Goal: Information Seeking & Learning: Check status

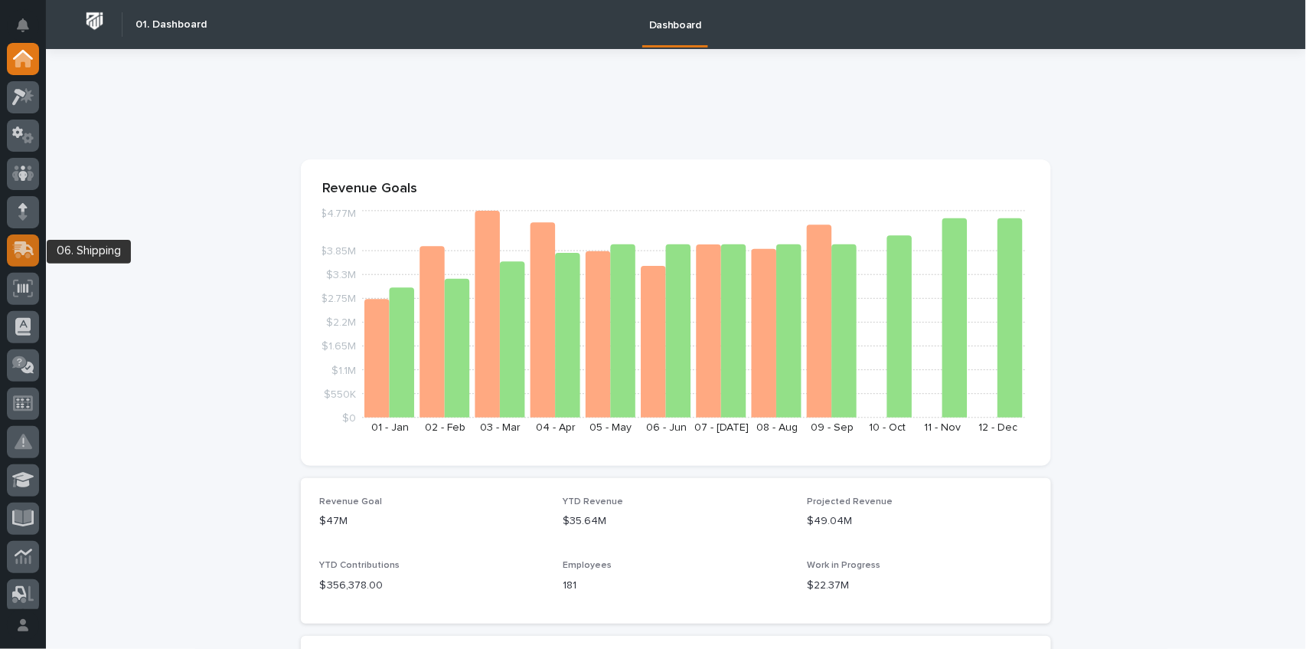
click at [25, 250] on icon at bounding box center [25, 248] width 20 height 15
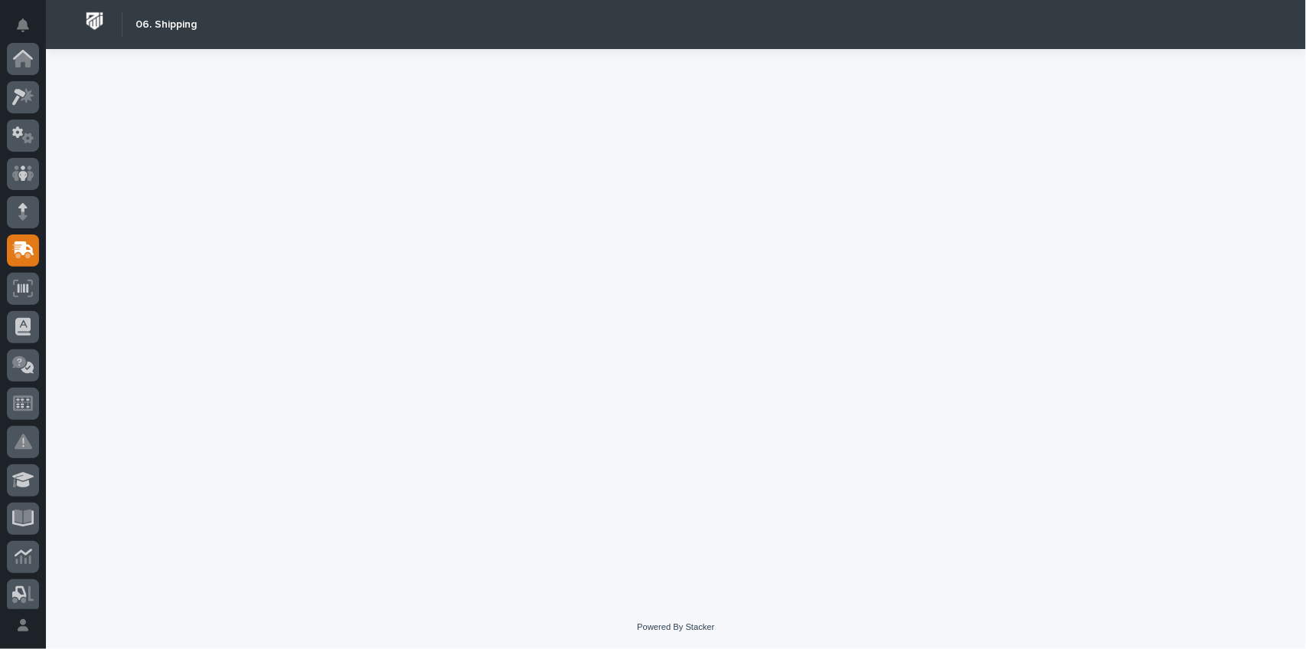
scroll to position [191, 0]
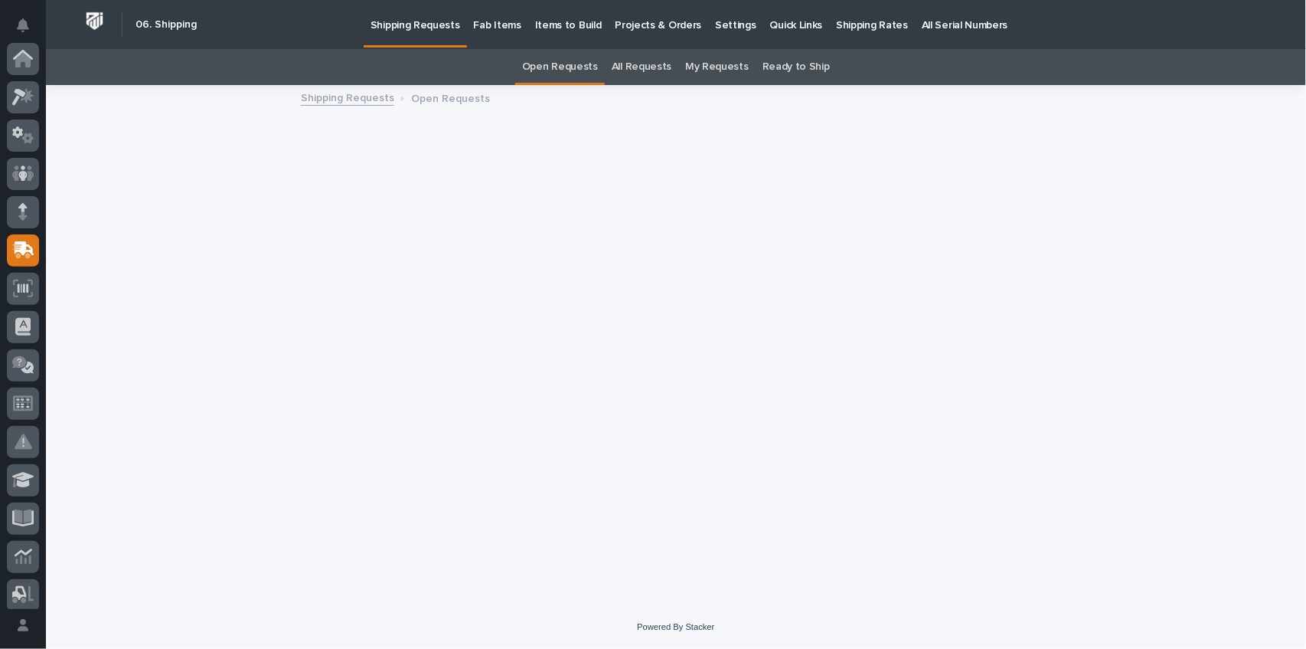
scroll to position [191, 0]
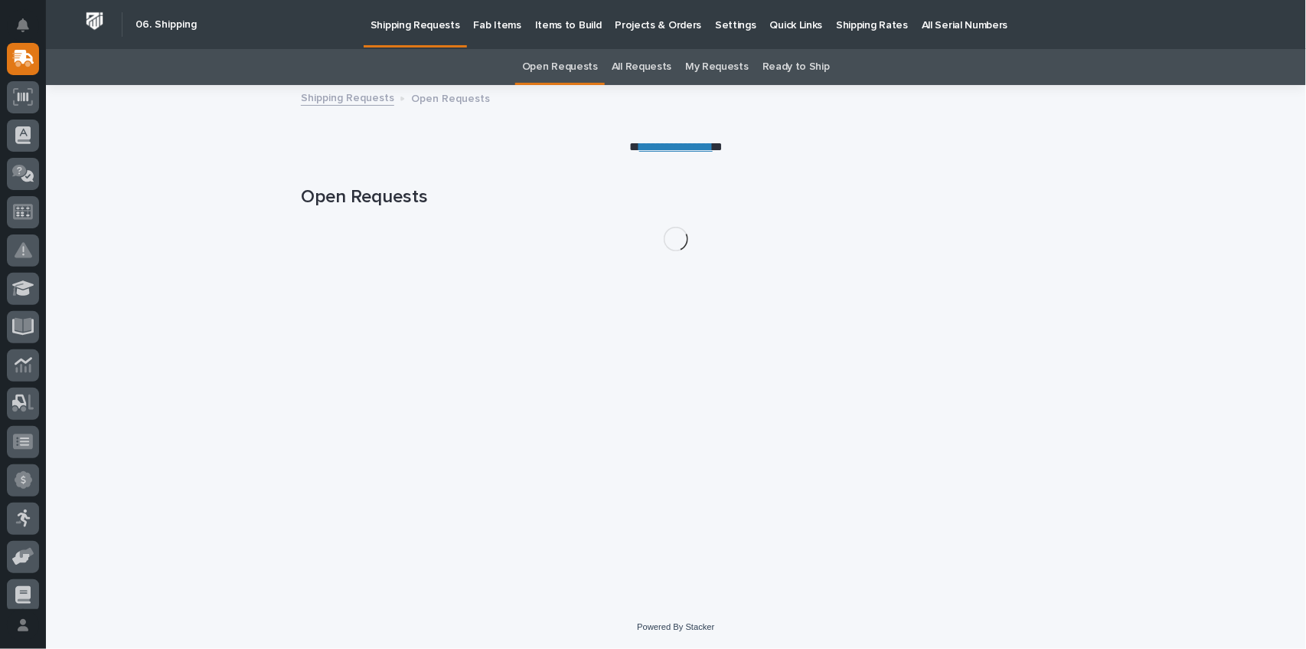
click at [492, 23] on p "Fab Items" at bounding box center [497, 16] width 47 height 32
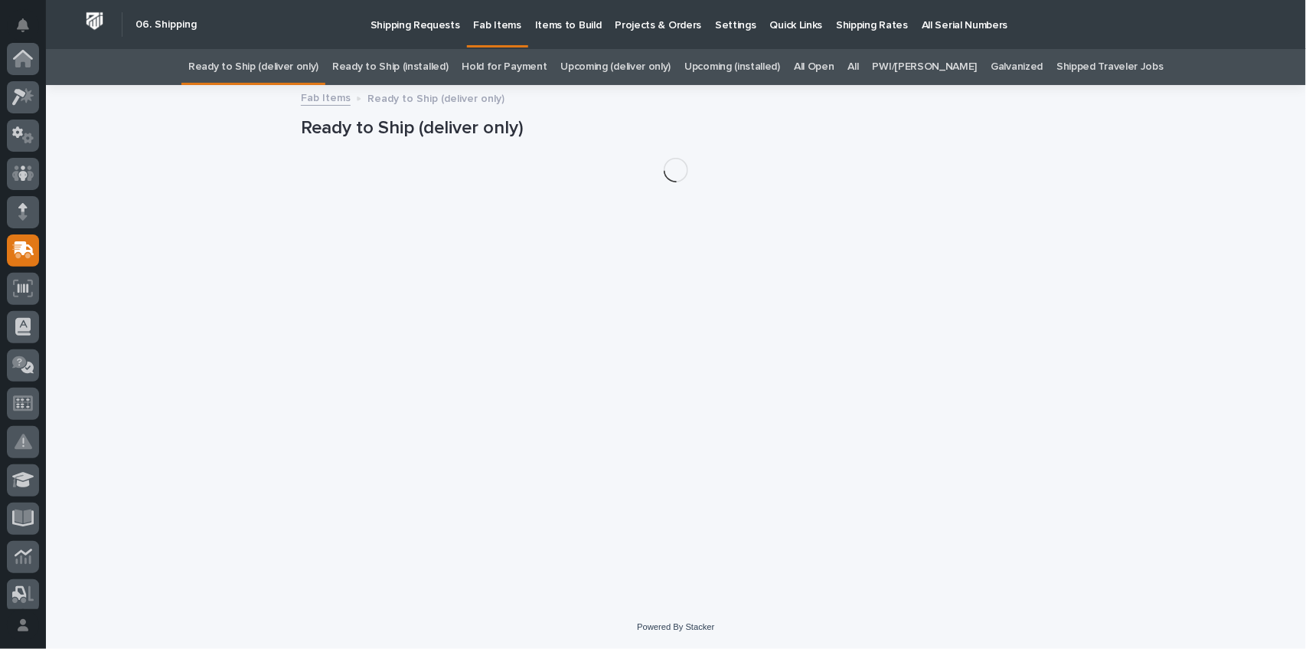
scroll to position [191, 0]
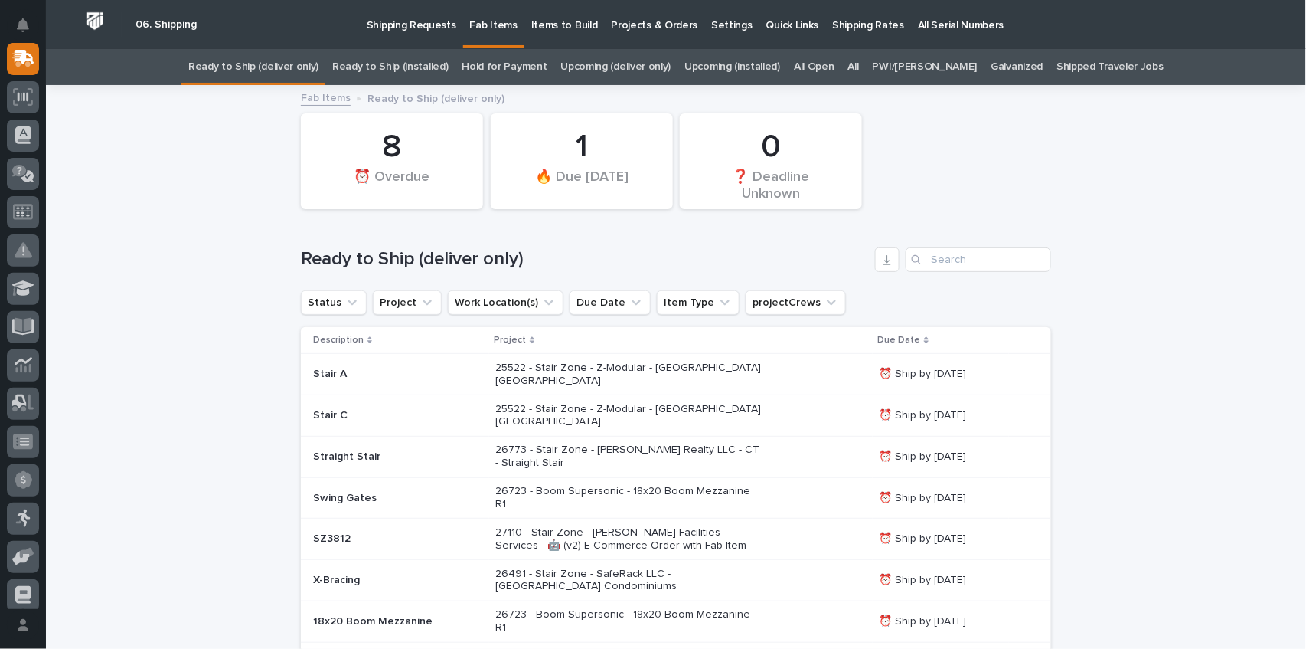
click at [859, 62] on link "All" at bounding box center [853, 67] width 11 height 36
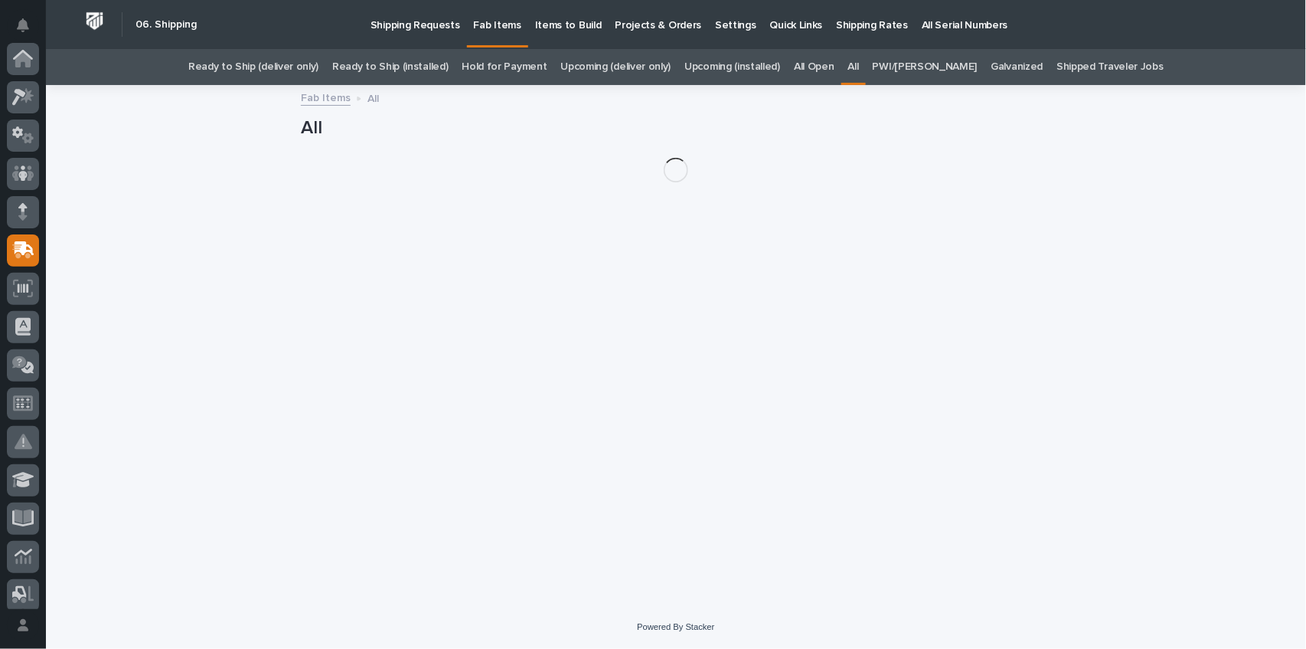
scroll to position [191, 0]
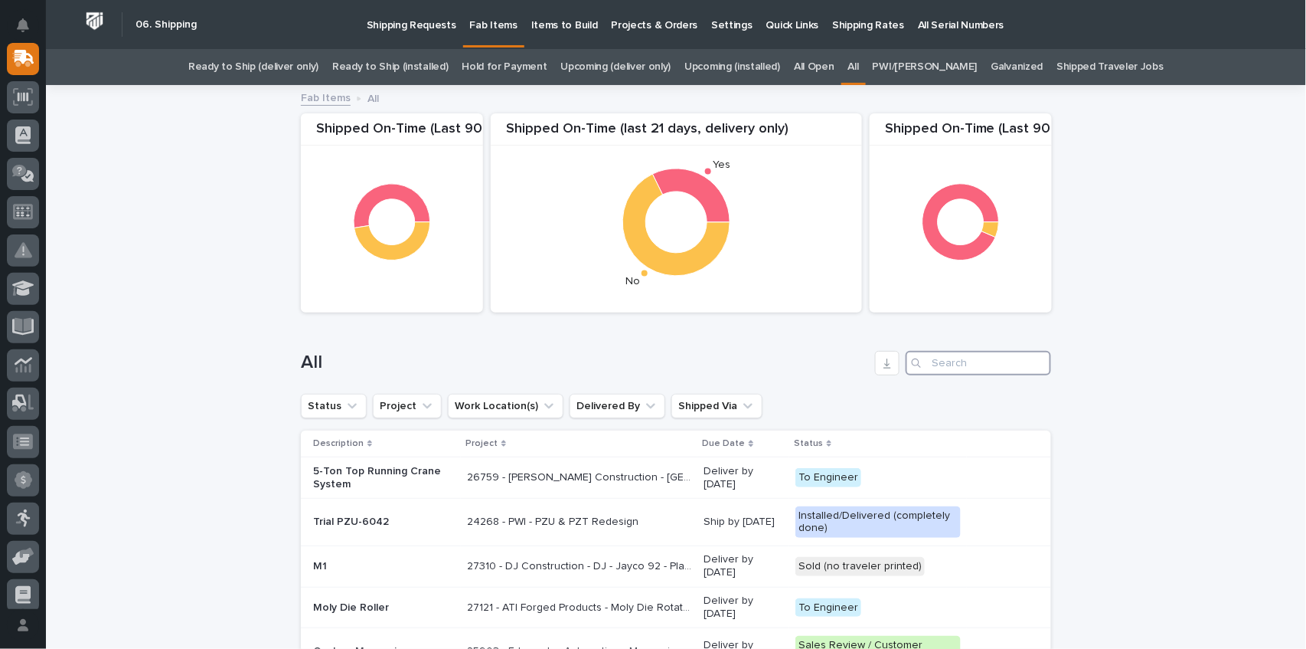
click at [950, 360] on input "Search" at bounding box center [978, 363] width 145 height 25
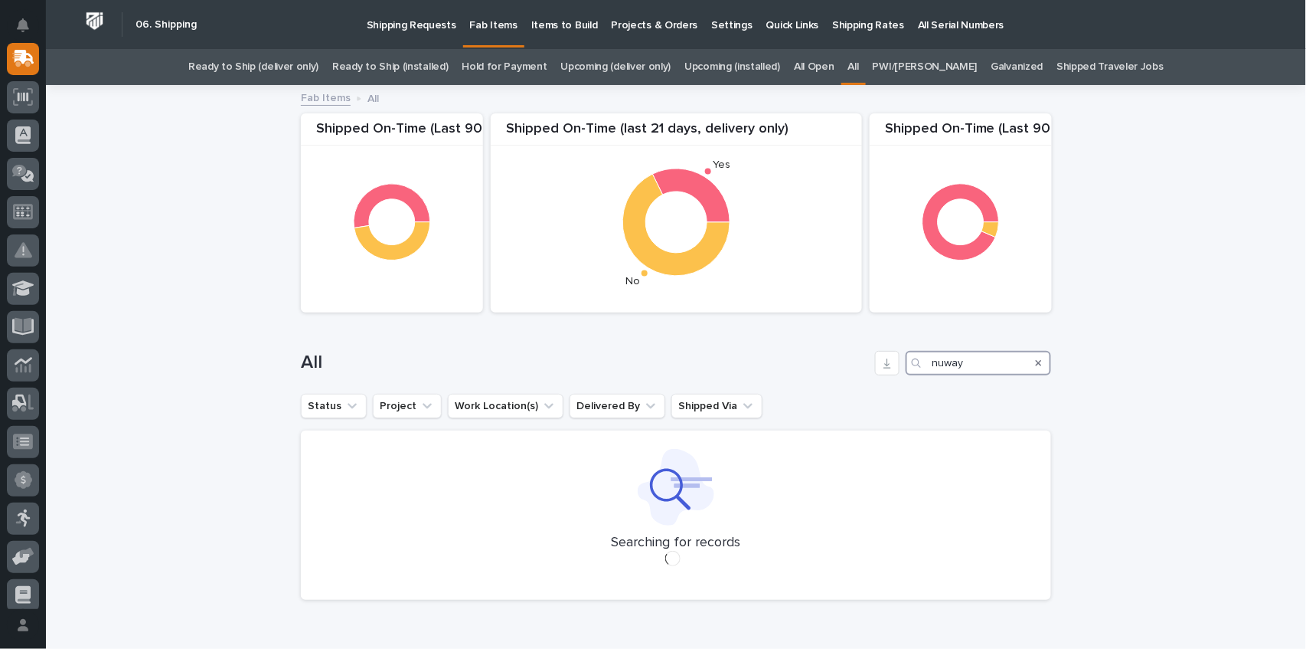
scroll to position [51, 0]
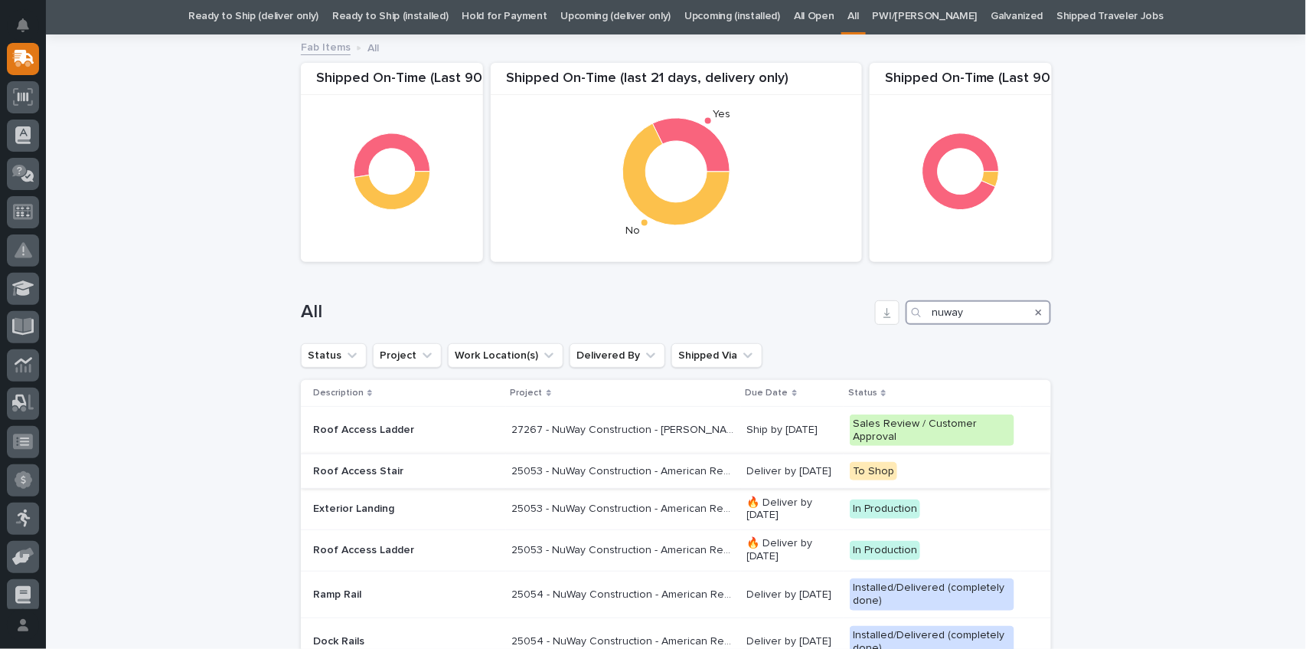
type input "nuway"
click at [689, 477] on div "25053 - NuWay Construction - American Renolit Stairs Guardrail and Roof Ladder …" at bounding box center [623, 471] width 223 height 25
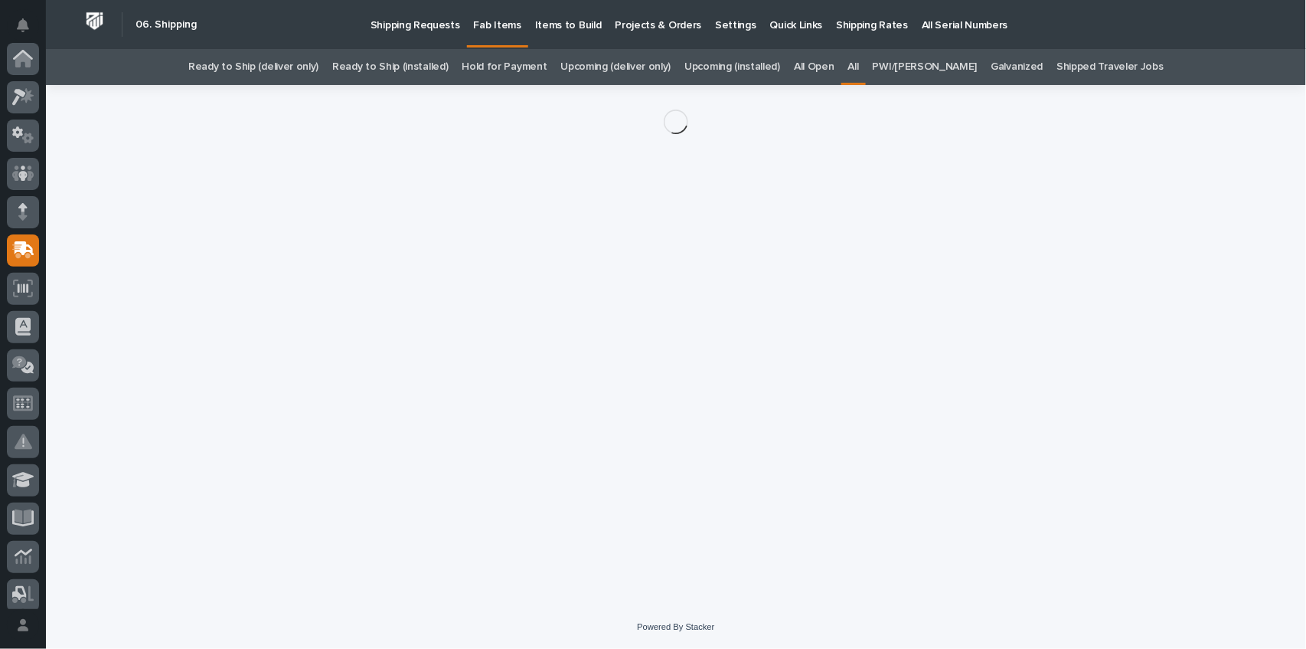
scroll to position [191, 0]
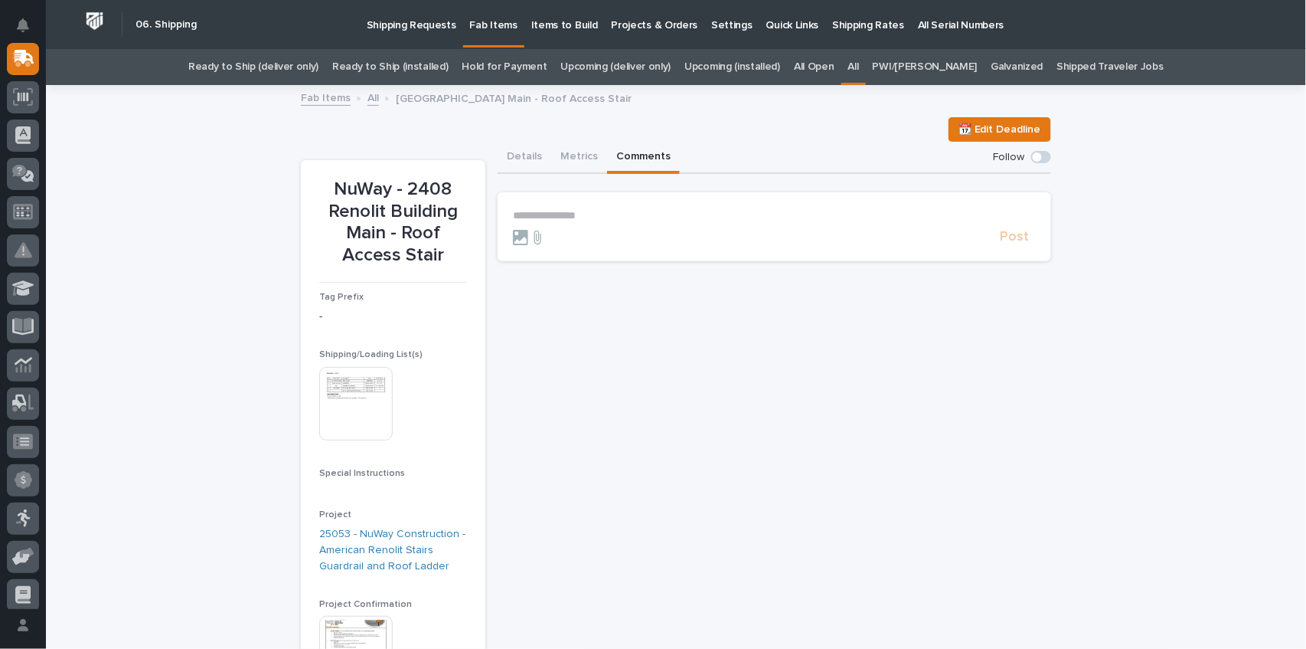
click at [632, 152] on button "Comments" at bounding box center [643, 158] width 73 height 32
click at [515, 201] on section "**********" at bounding box center [775, 226] width 554 height 69
click at [513, 211] on p "**********" at bounding box center [774, 215] width 523 height 13
click at [554, 235] on span "Adam Yutzy" at bounding box center [557, 237] width 86 height 11
click at [591, 217] on p "**********" at bounding box center [774, 216] width 523 height 15
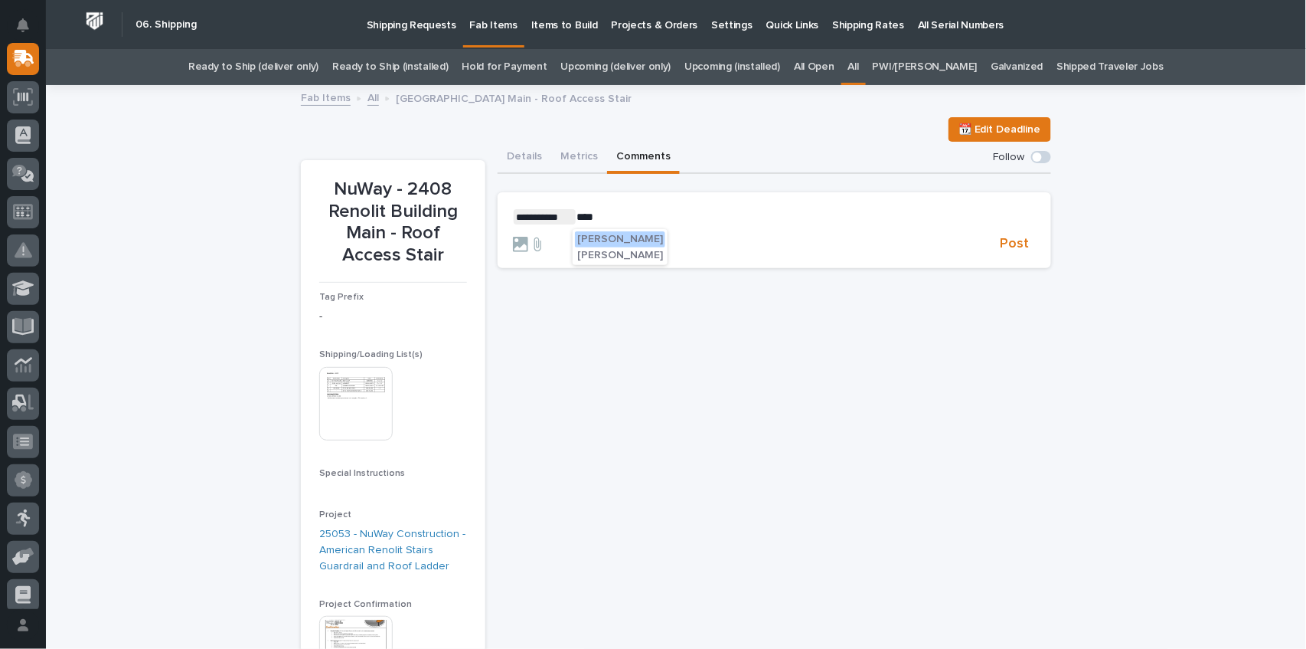
click at [598, 238] on span "Jim Hartung" at bounding box center [620, 239] width 86 height 11
click at [649, 217] on p "**********" at bounding box center [774, 216] width 523 height 15
click at [664, 217] on span "**********" at bounding box center [675, 216] width 67 height 11
click at [642, 216] on span "**********" at bounding box center [679, 216] width 74 height 11
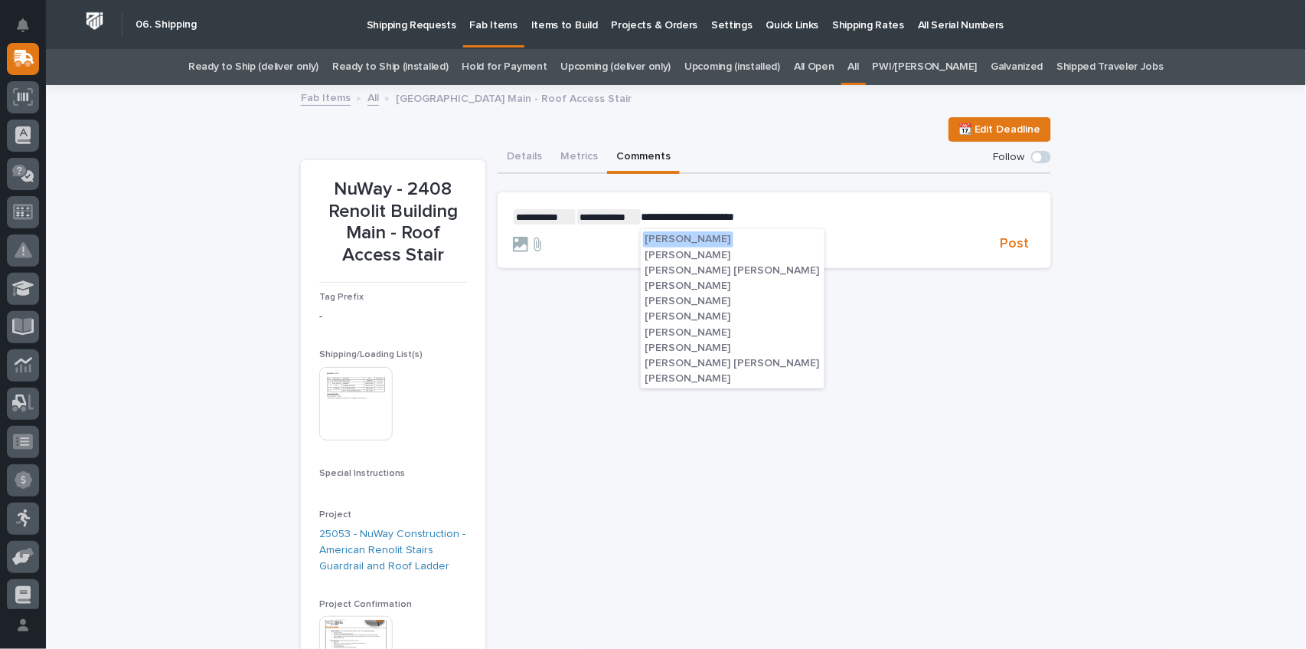
click at [687, 250] on span "Ken Overmyer" at bounding box center [689, 255] width 86 height 11
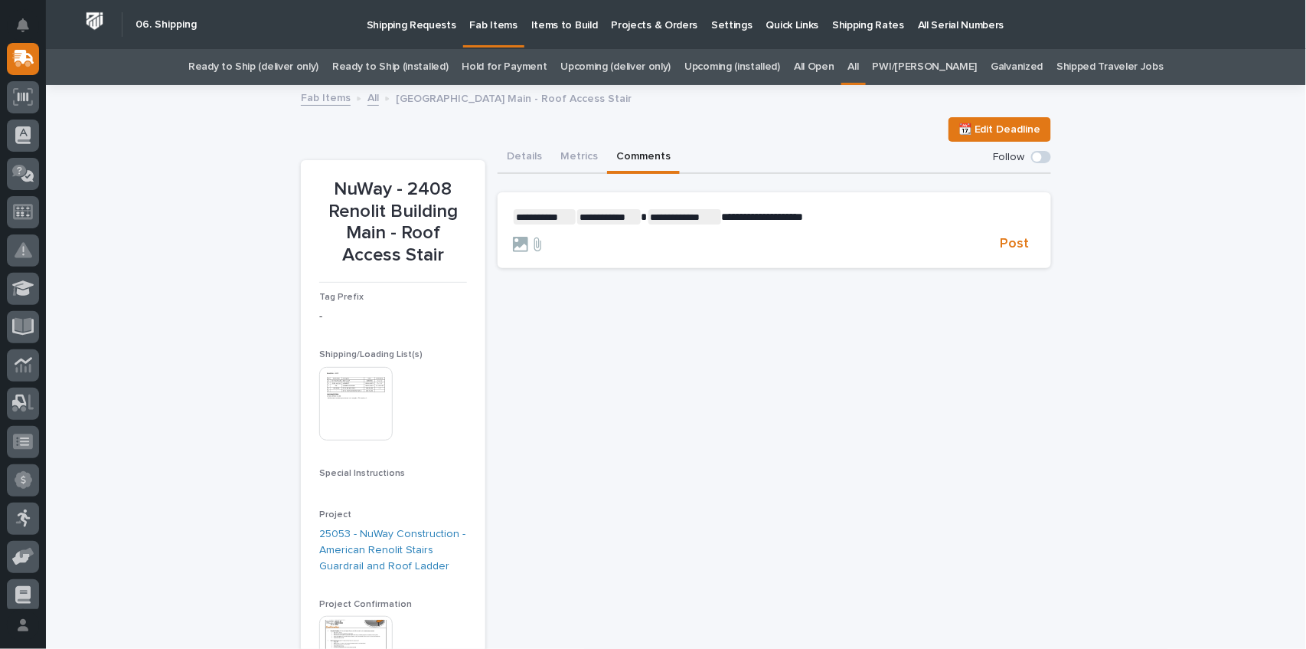
click at [803, 214] on span "**********" at bounding box center [763, 216] width 82 height 11
click at [846, 214] on span "**********" at bounding box center [767, 223] width 508 height 25
click at [590, 230] on p "**********" at bounding box center [774, 223] width 523 height 28
drag, startPoint x: 727, startPoint y: 214, endPoint x: 1065, endPoint y: 234, distance: 338.3
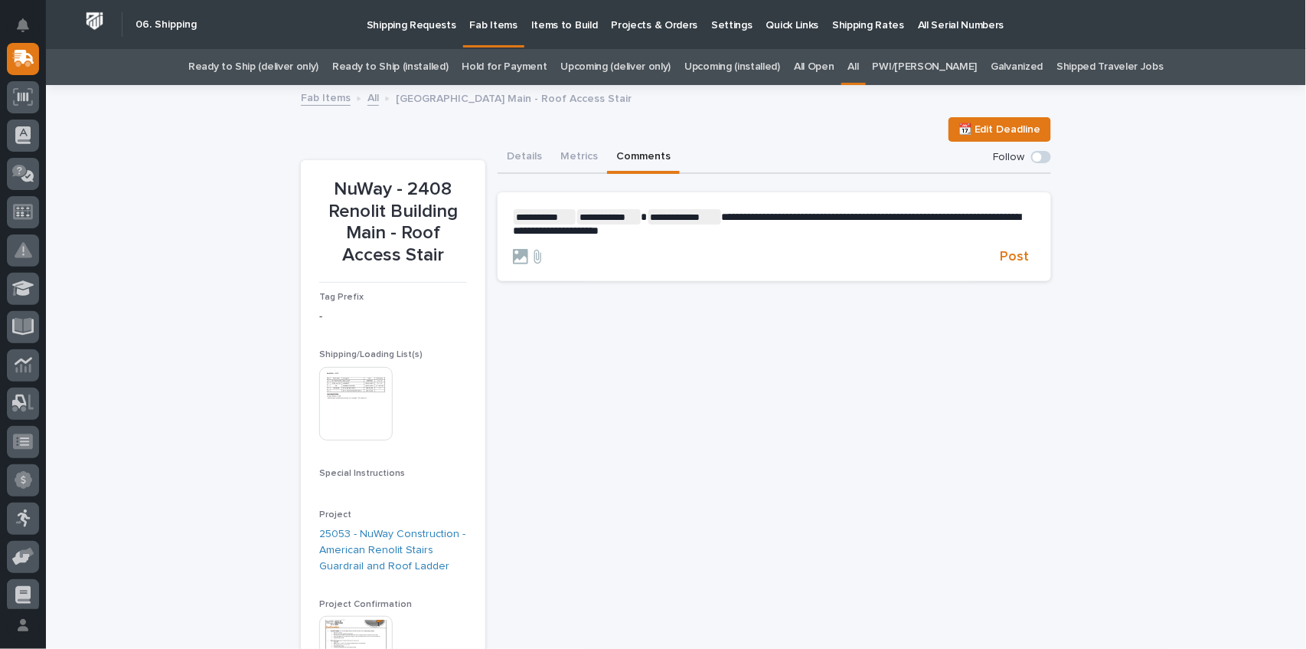
drag, startPoint x: 762, startPoint y: 218, endPoint x: 670, endPoint y: 237, distance: 93.9
click at [683, 239] on form "**********" at bounding box center [774, 237] width 523 height 57
drag, startPoint x: 515, startPoint y: 211, endPoint x: 758, endPoint y: 214, distance: 242.8
click at [758, 214] on section "**********" at bounding box center [775, 236] width 554 height 89
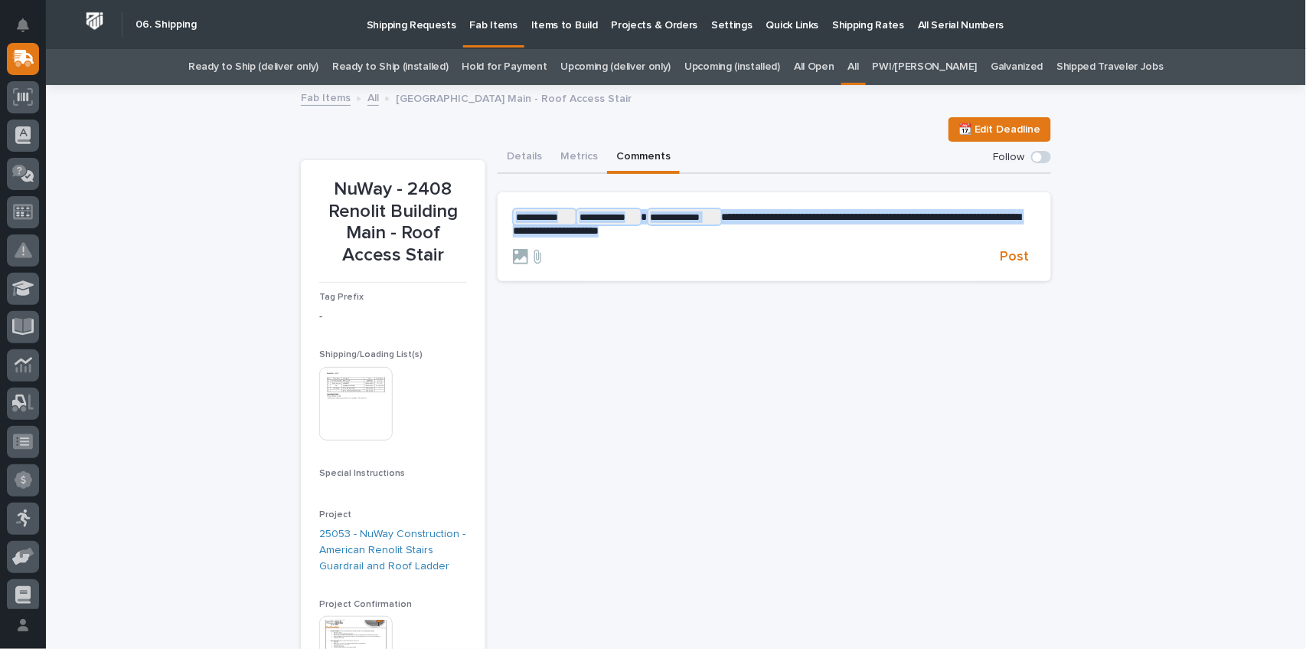
drag, startPoint x: 672, startPoint y: 234, endPoint x: 496, endPoint y: 208, distance: 177.3
click at [498, 208] on section "**********" at bounding box center [775, 236] width 554 height 89
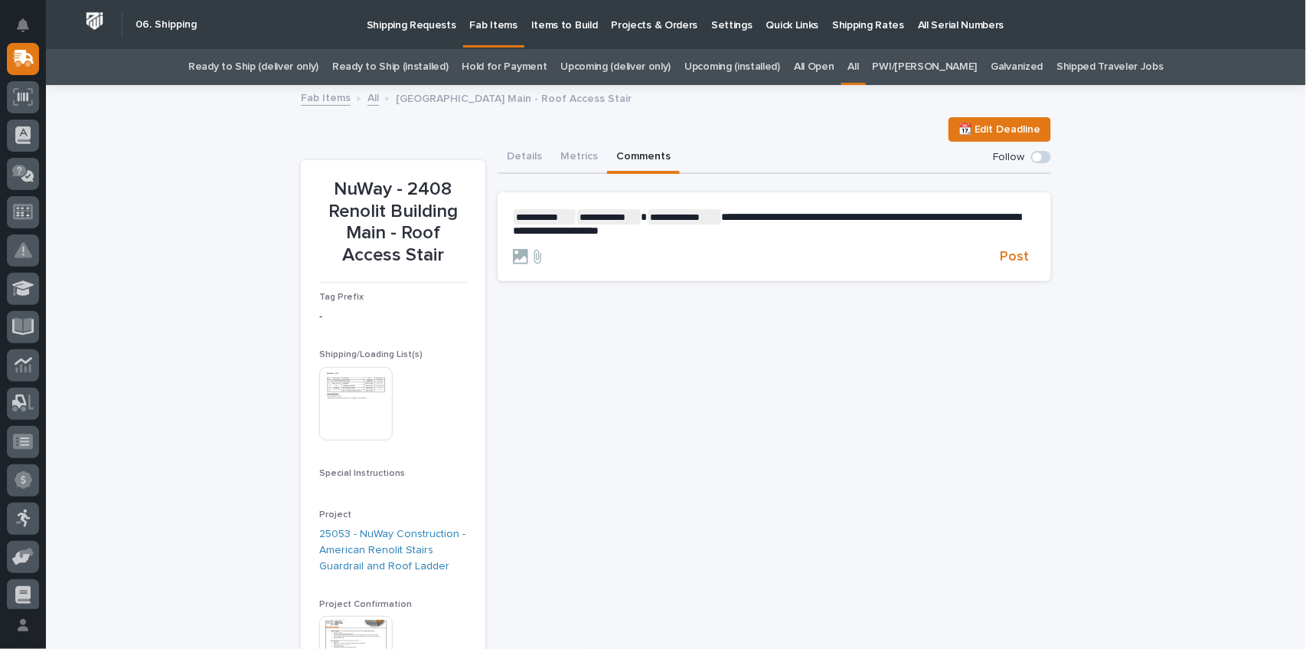
drag, startPoint x: 548, startPoint y: 208, endPoint x: 745, endPoint y: 227, distance: 197.7
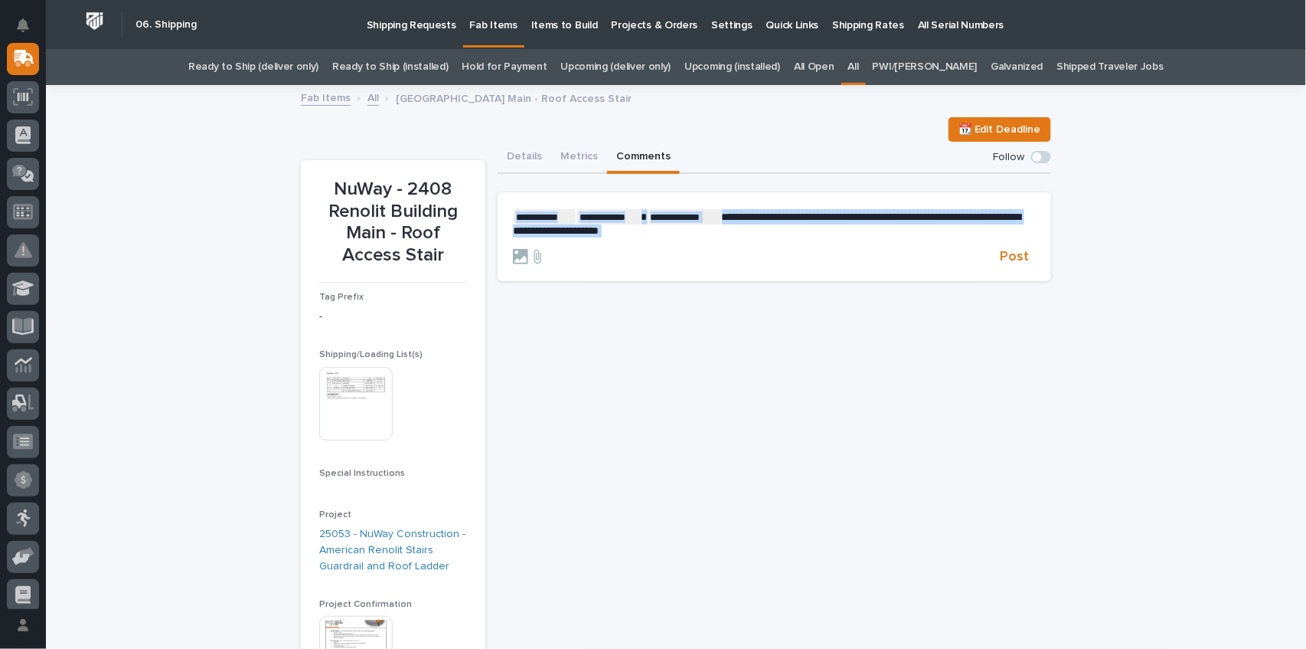
drag, startPoint x: 745, startPoint y: 227, endPoint x: 589, endPoint y: 237, distance: 156.6
click at [589, 237] on section "**********" at bounding box center [775, 236] width 554 height 89
copy div "**********"
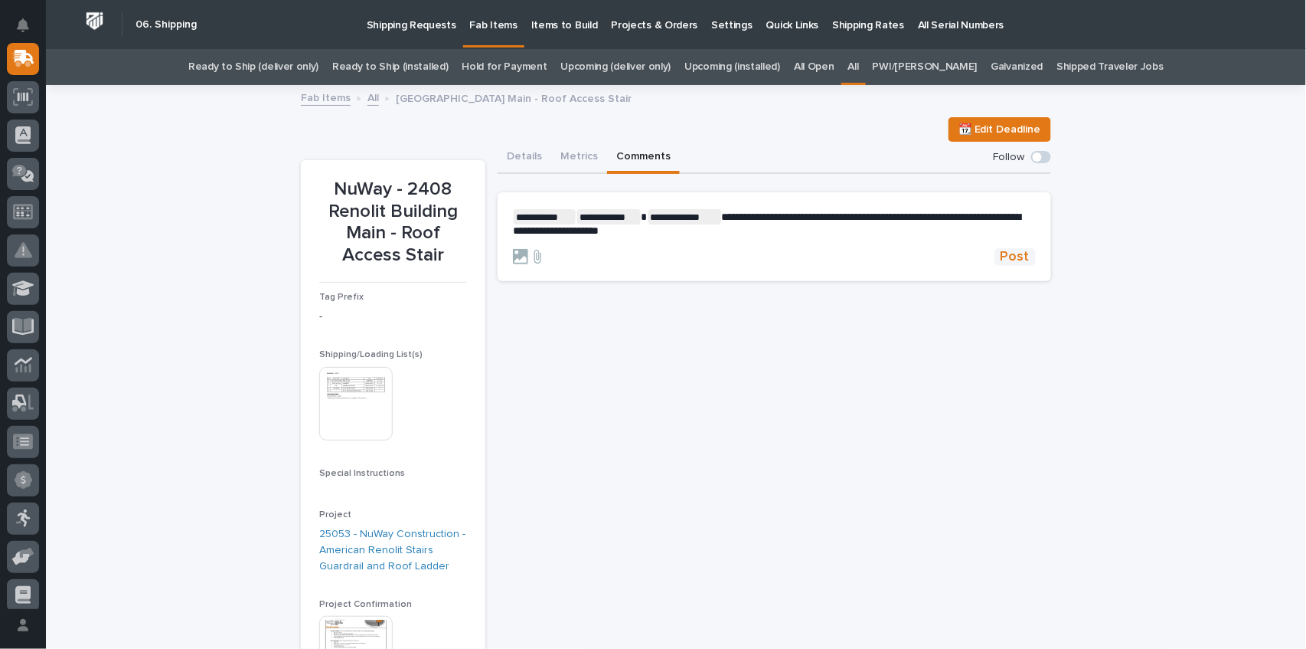
click at [1008, 257] on span "Post" at bounding box center [1015, 257] width 29 height 18
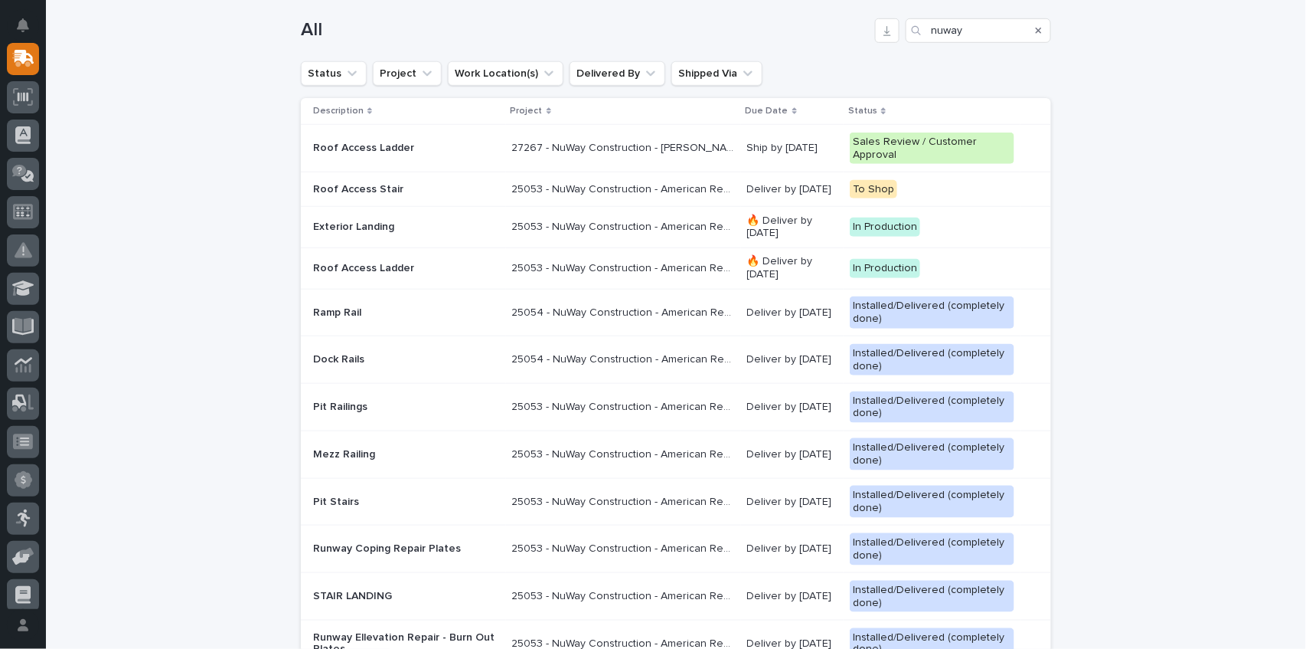
scroll to position [355, 0]
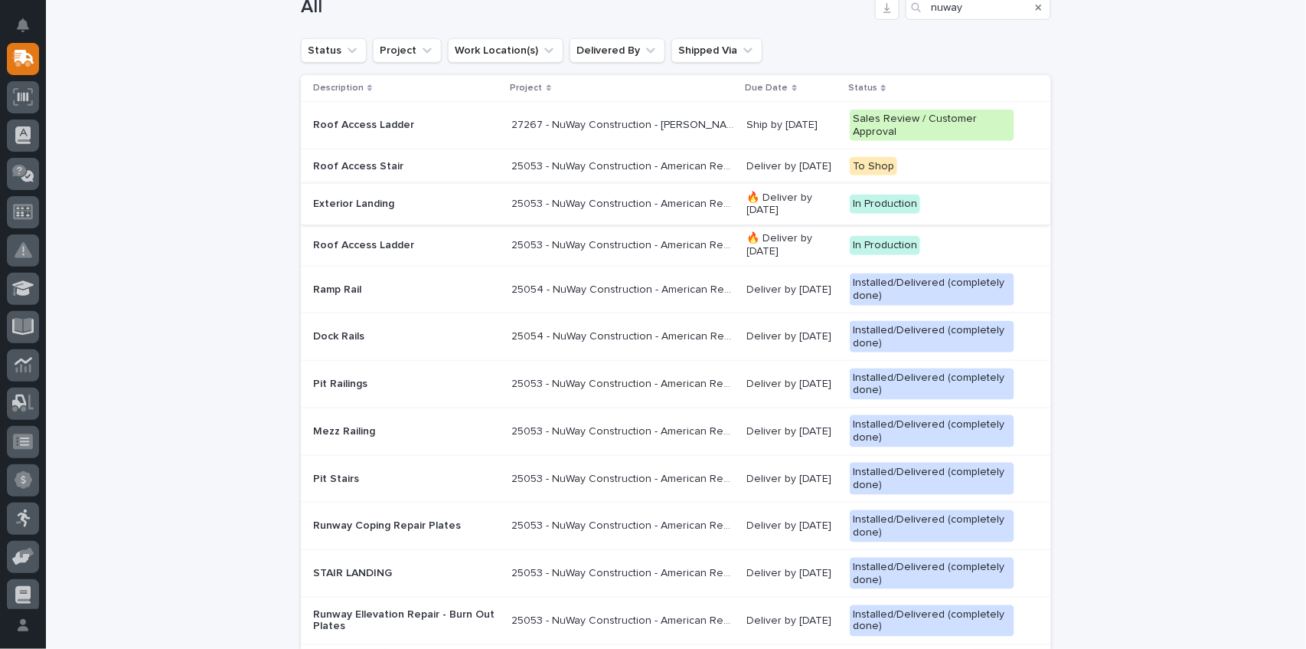
drag, startPoint x: 325, startPoint y: 204, endPoint x: 551, endPoint y: 308, distance: 249.4
click at [551, 308] on td "25054 - NuWay Construction - American Renolit Dock Rail 25054 - NuWay Construct…" at bounding box center [623, 289] width 235 height 47
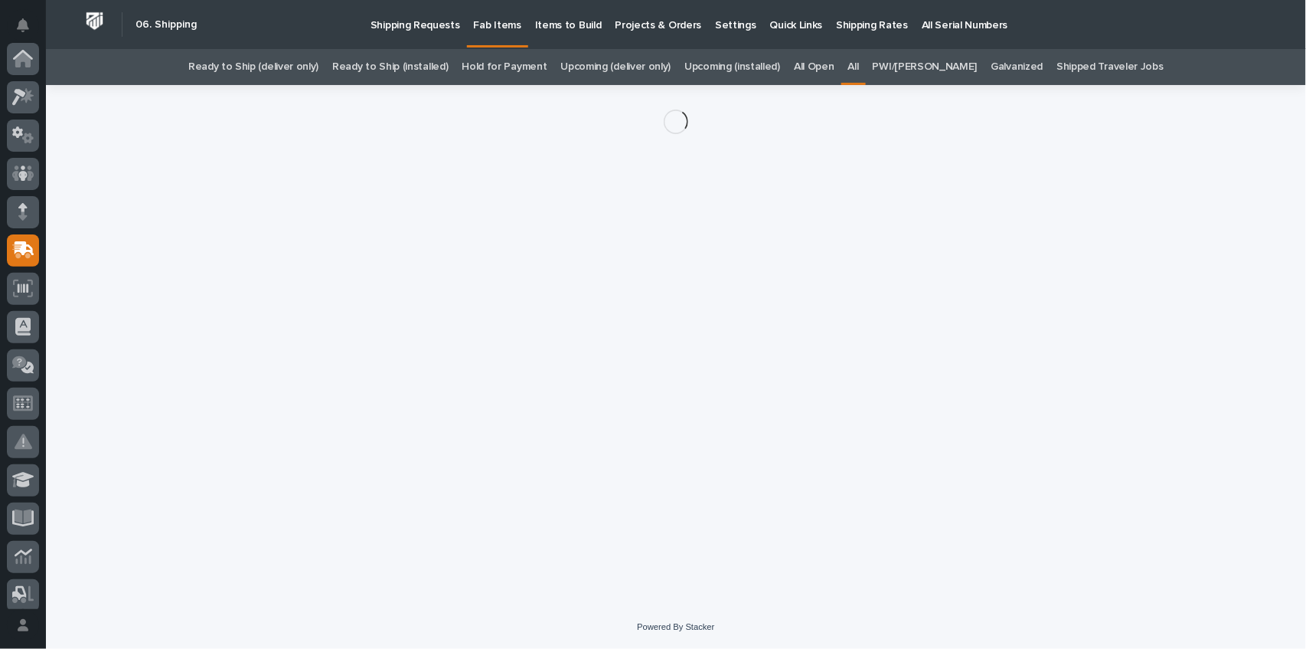
scroll to position [191, 0]
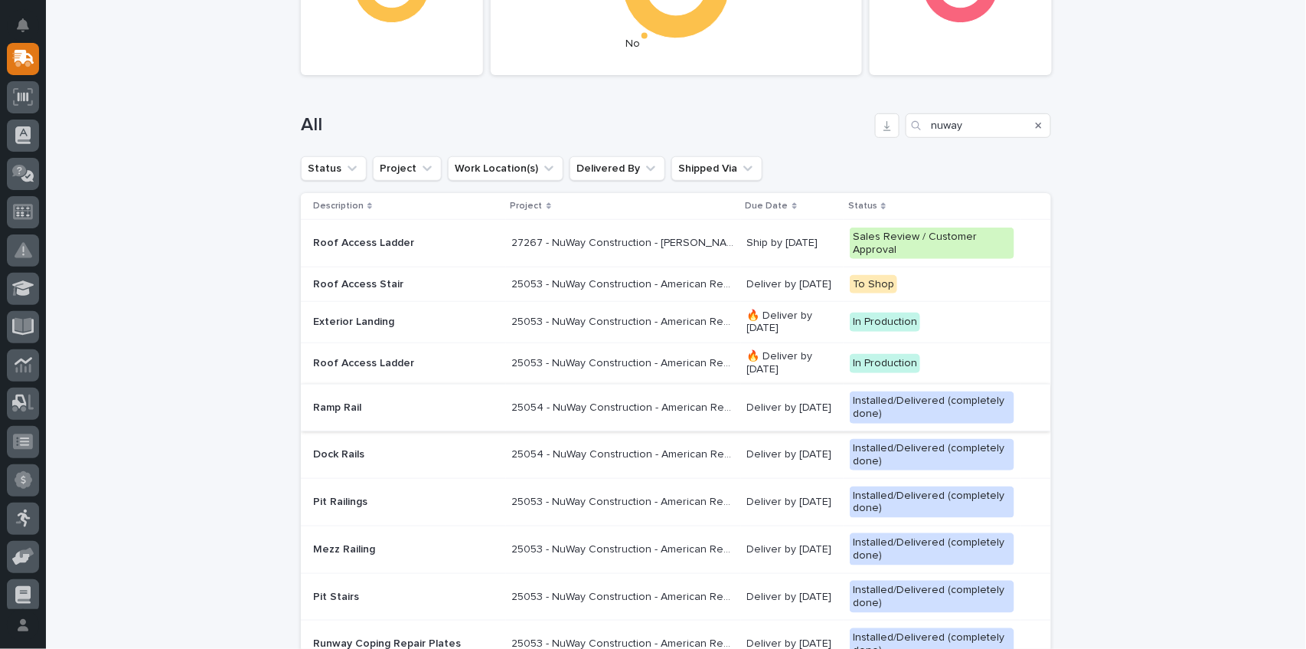
scroll to position [355, 0]
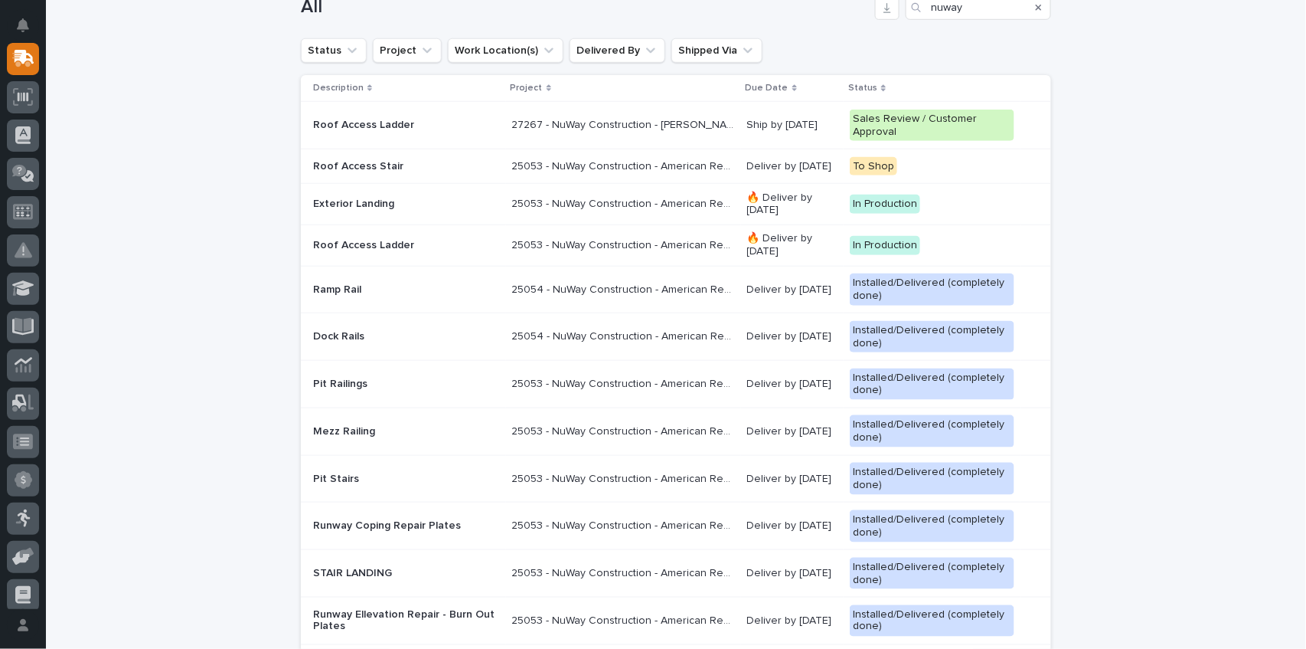
click at [377, 201] on p "Exterior Landing" at bounding box center [406, 204] width 187 height 13
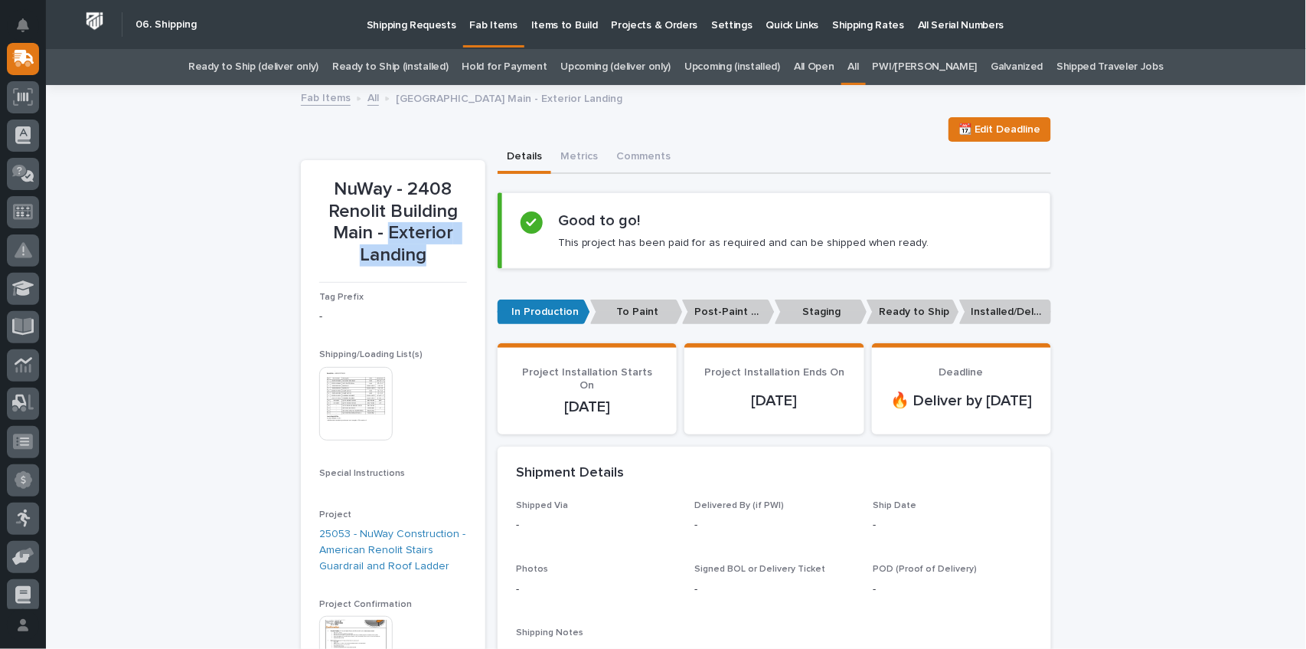
drag, startPoint x: 386, startPoint y: 229, endPoint x: 446, endPoint y: 253, distance: 64.3
click at [446, 253] on p "NuWay - 2408 Renolit Building Main - Exterior Landing" at bounding box center [393, 222] width 148 height 88
copy p "Exterior Landing"
click at [515, 67] on link "Hold for Payment" at bounding box center [505, 67] width 85 height 36
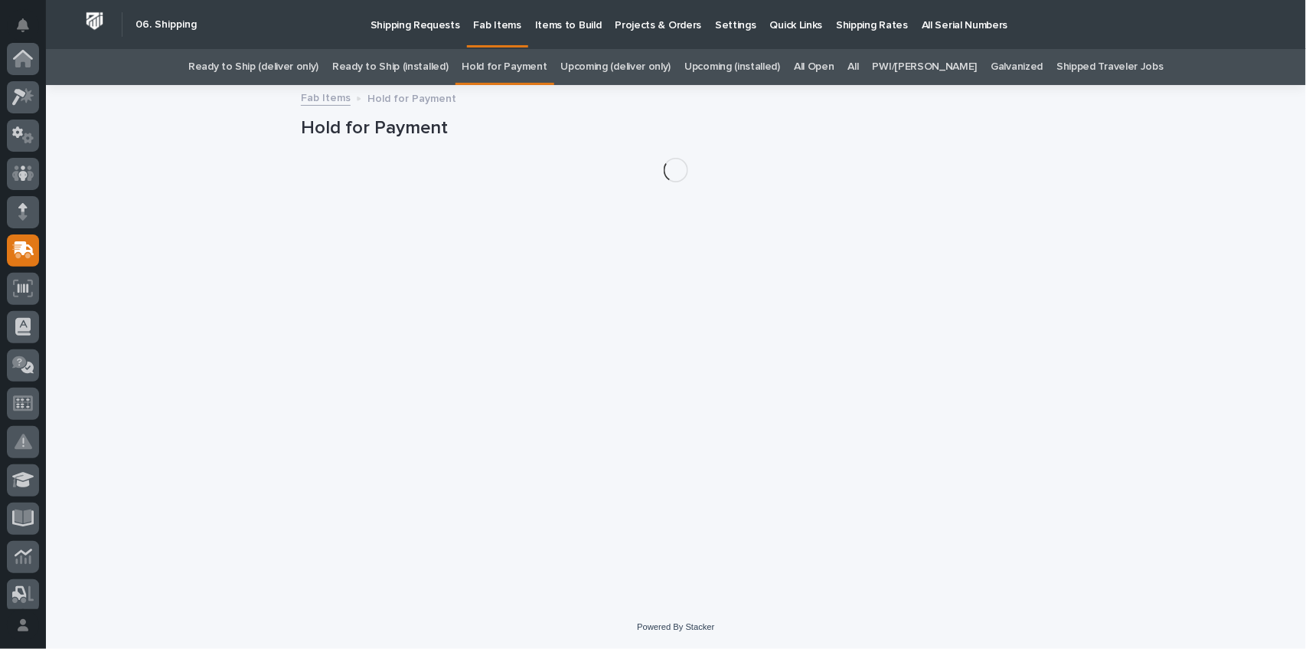
scroll to position [191, 0]
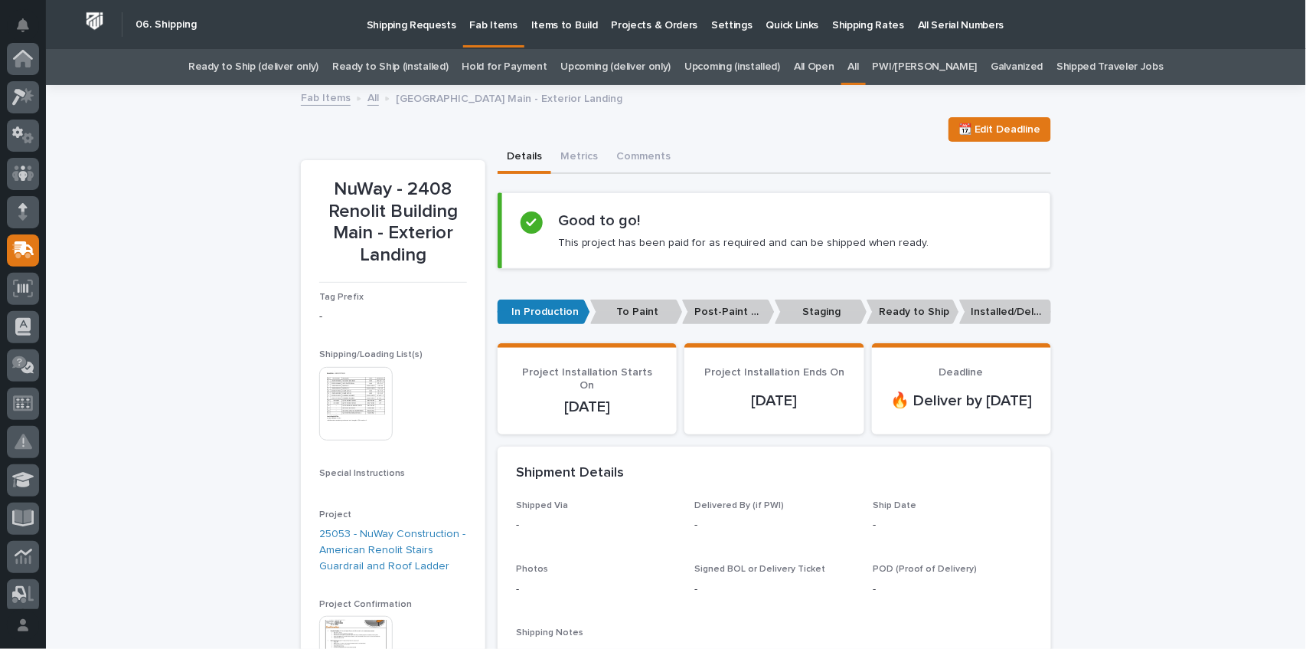
scroll to position [191, 0]
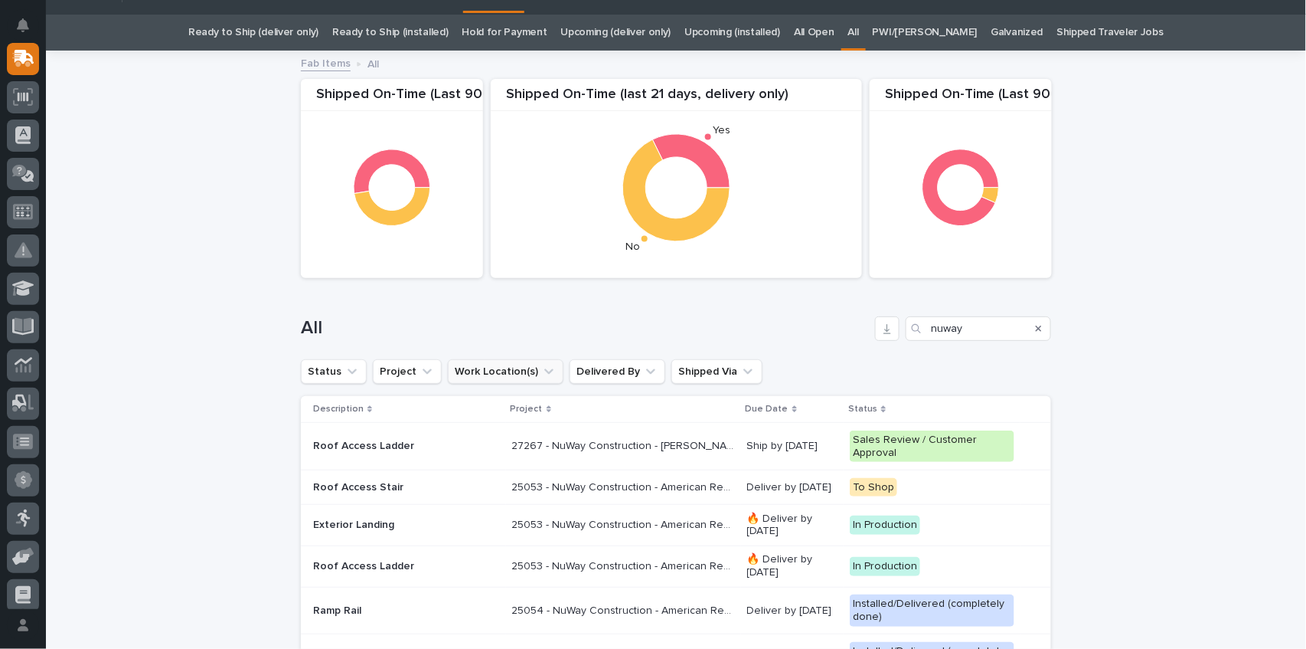
scroll to position [51, 0]
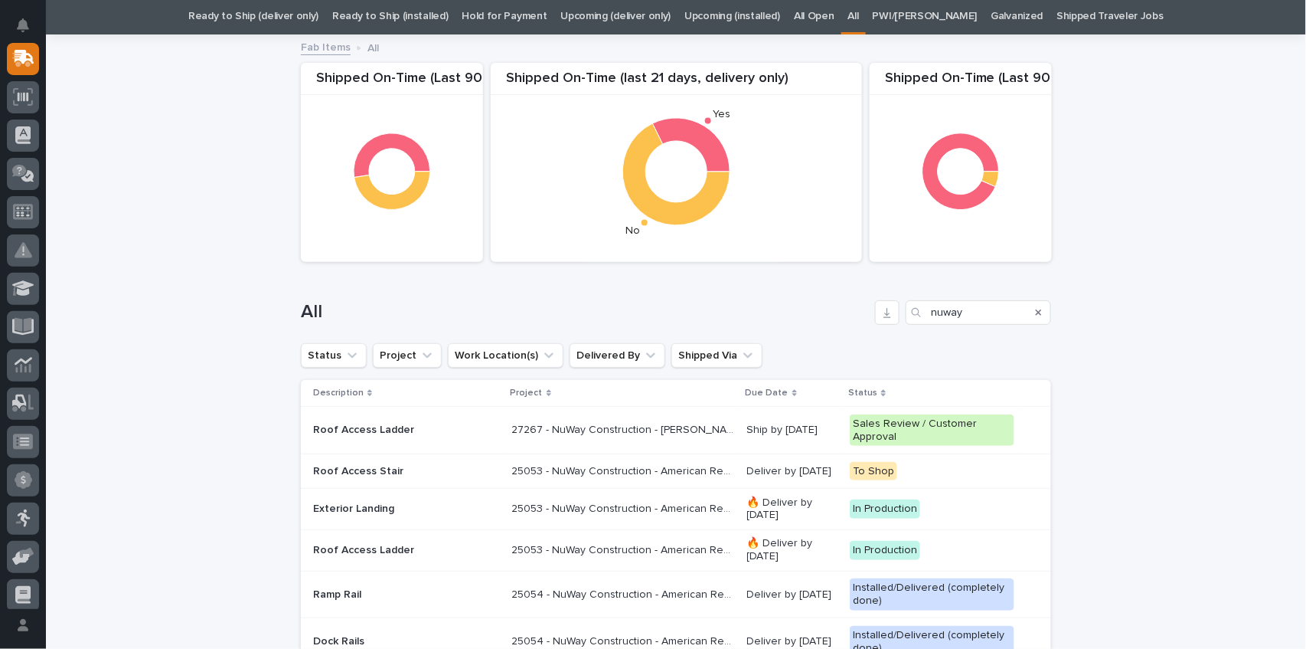
click at [358, 550] on p "Roof Access Ladder" at bounding box center [406, 550] width 187 height 13
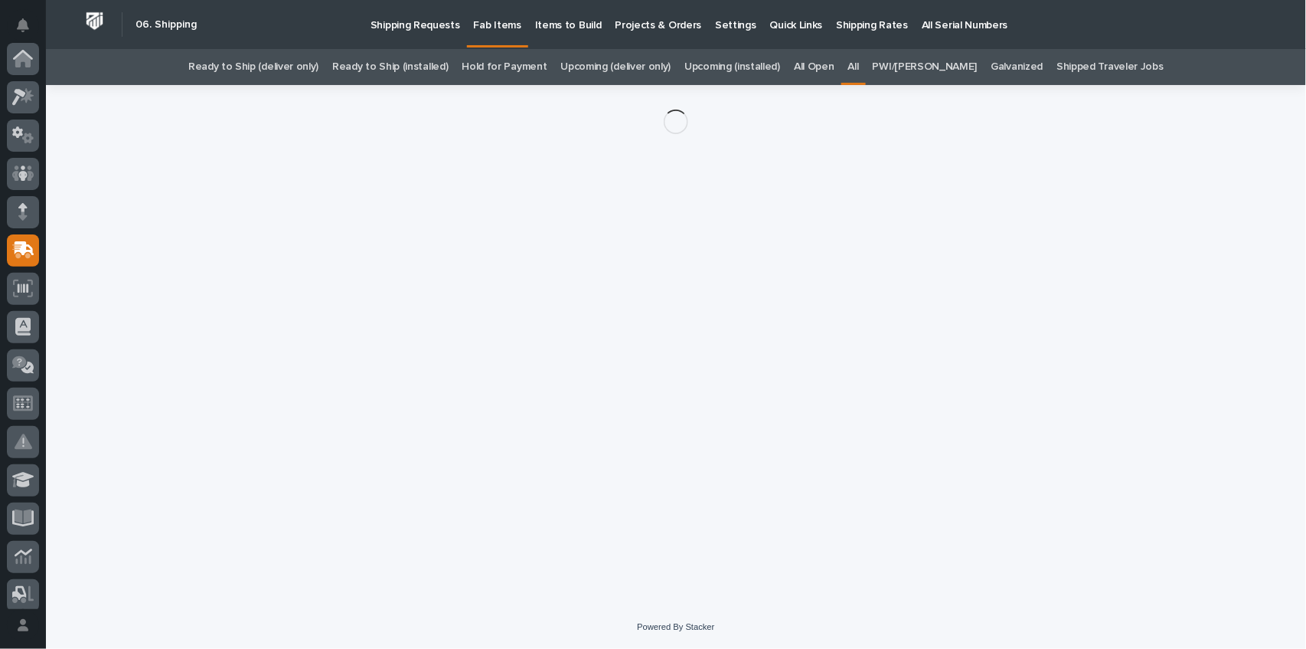
scroll to position [191, 0]
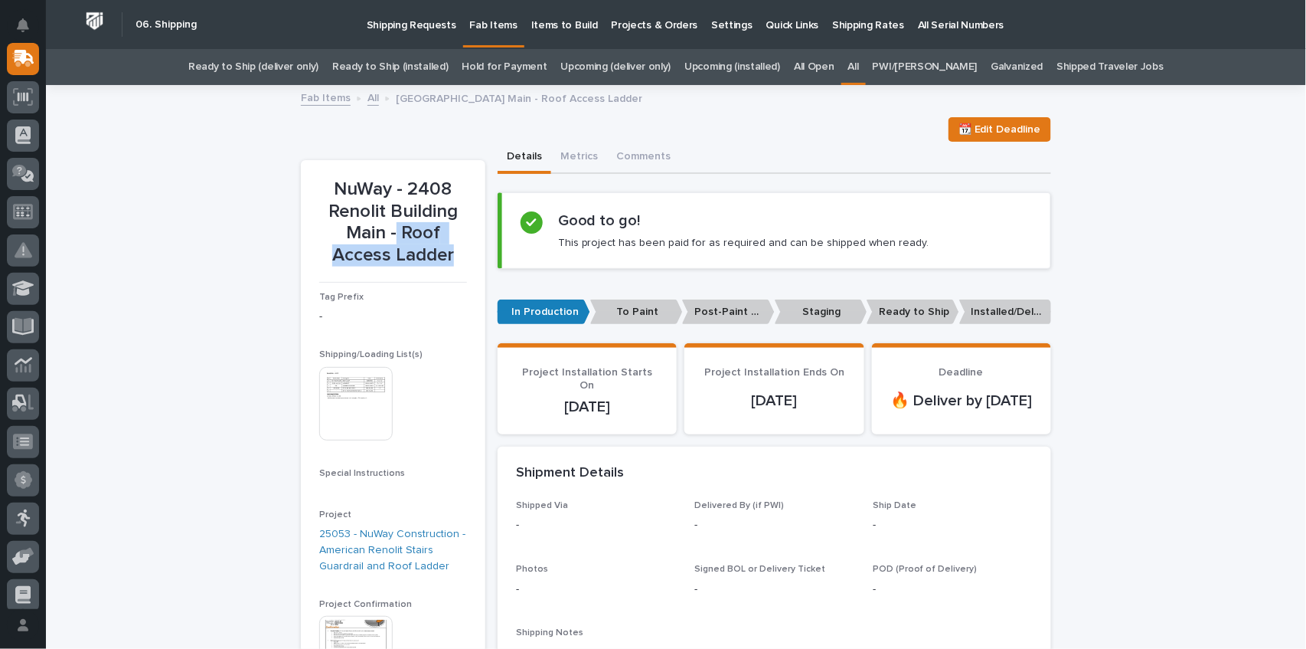
drag, startPoint x: 394, startPoint y: 230, endPoint x: 469, endPoint y: 256, distance: 78.7
copy p "Roof Access Ladder"
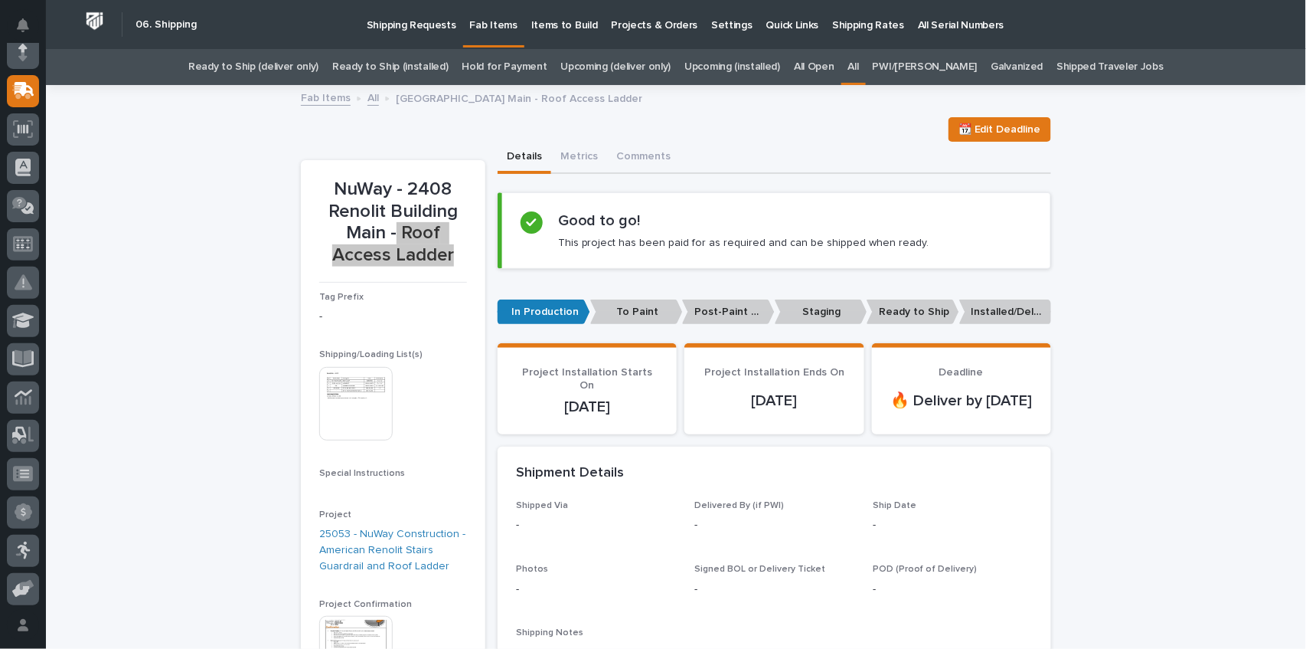
scroll to position [89, 0]
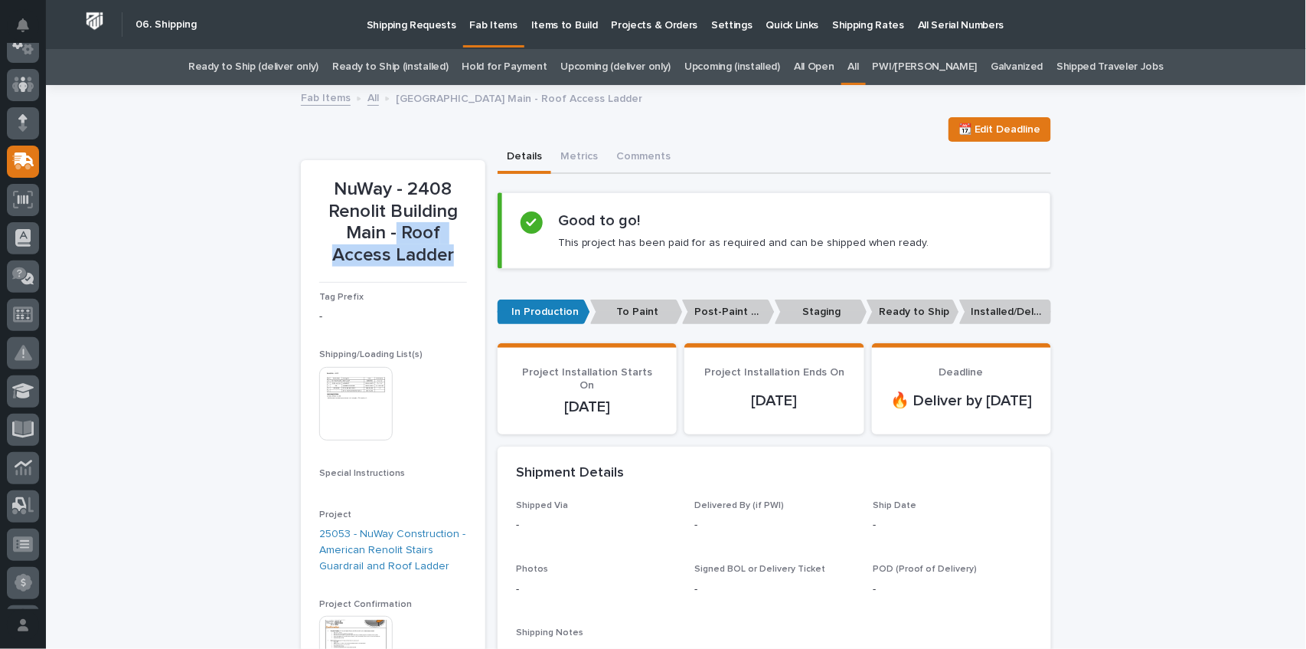
click at [761, 64] on link "Upcoming (installed)" at bounding box center [733, 67] width 96 height 36
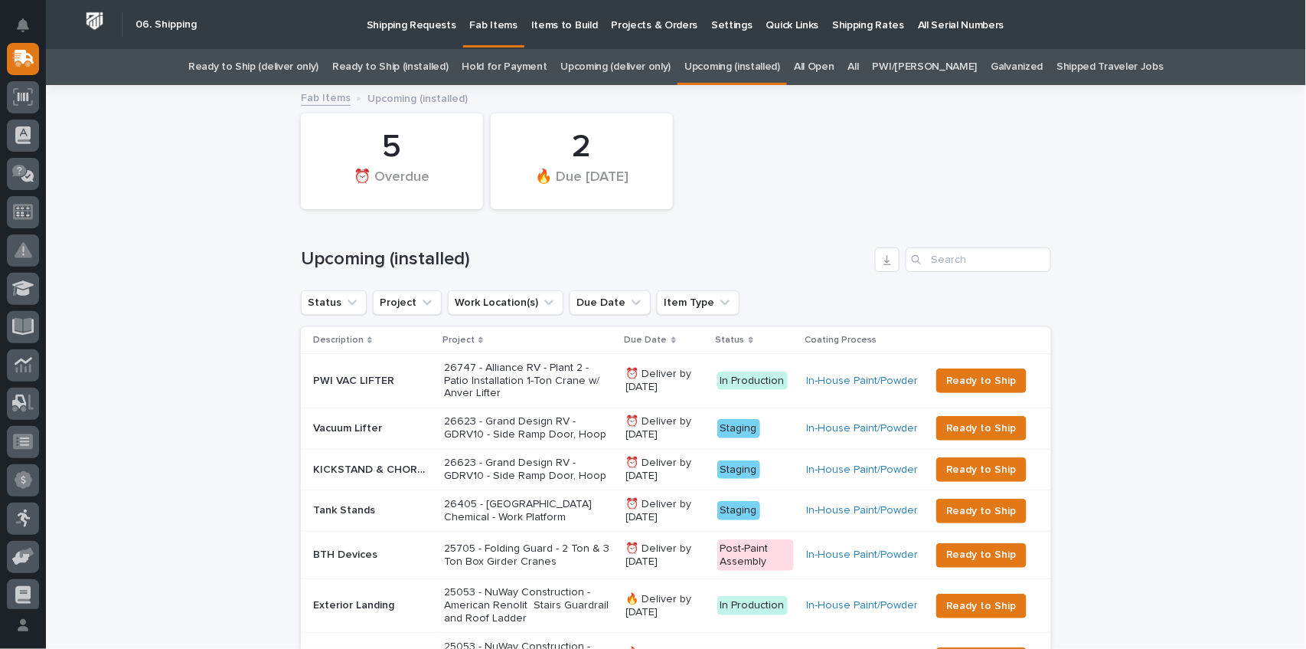
click at [665, 67] on link "Upcoming (deliver only)" at bounding box center [616, 67] width 110 height 36
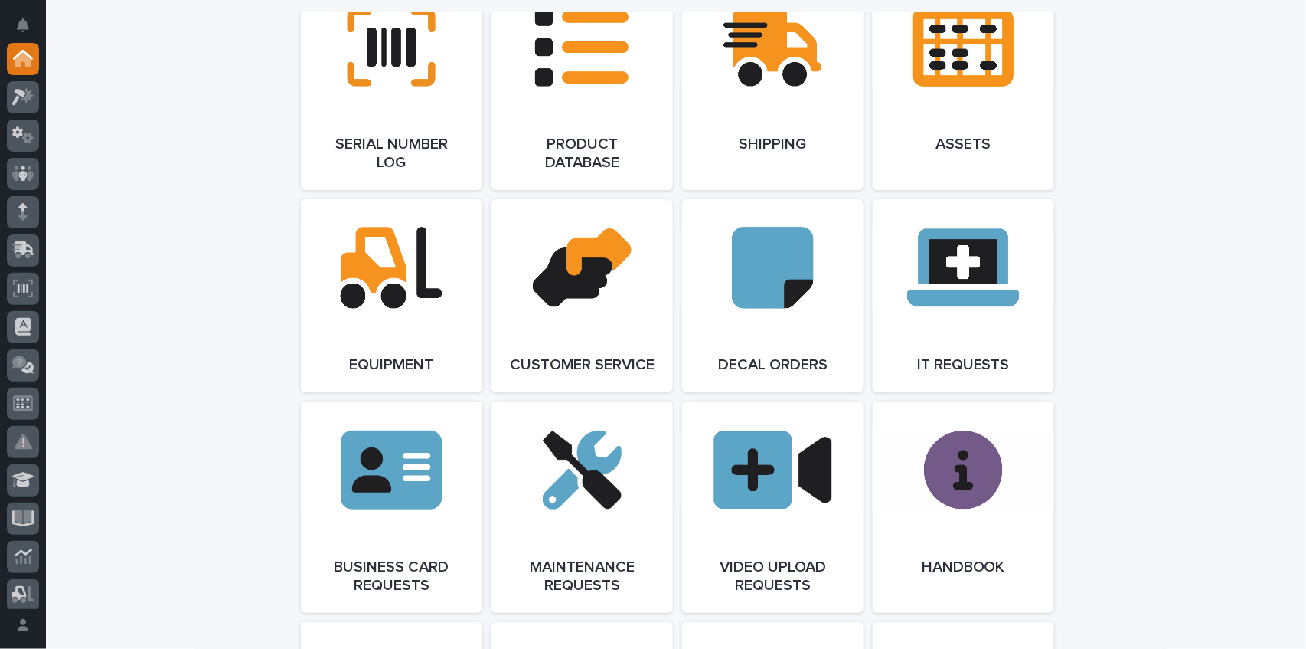
scroll to position [1817, 0]
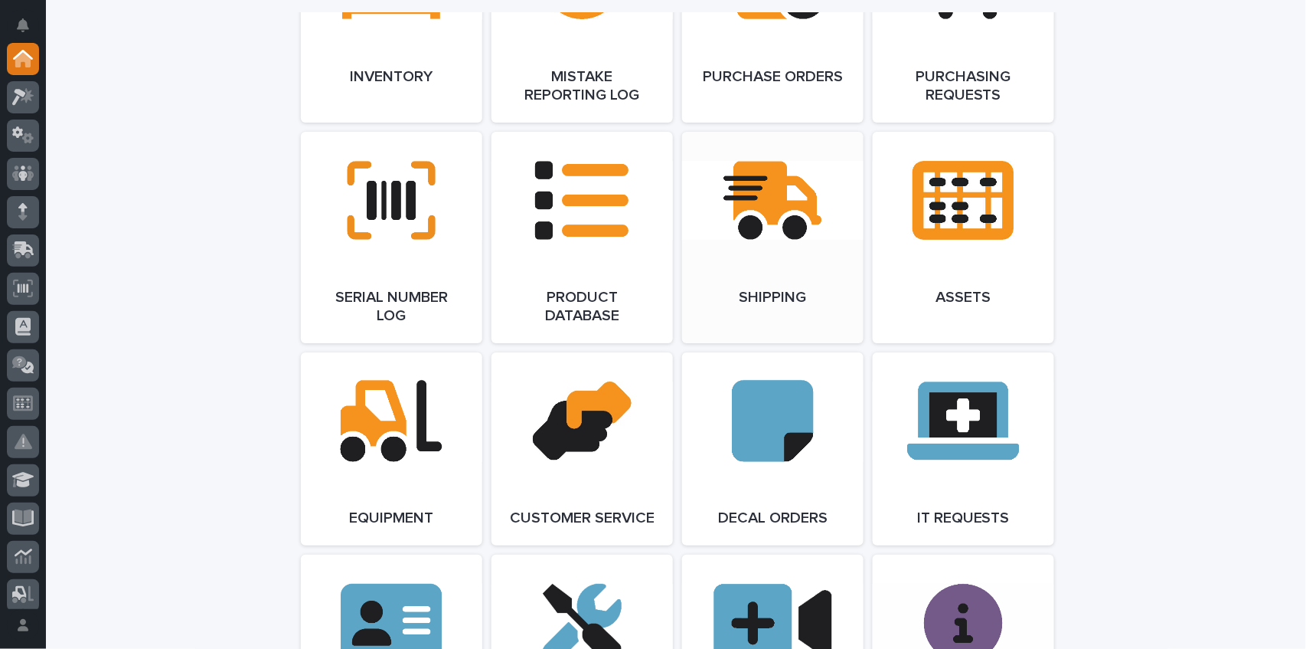
click at [744, 197] on link "Open Link" at bounding box center [772, 237] width 181 height 211
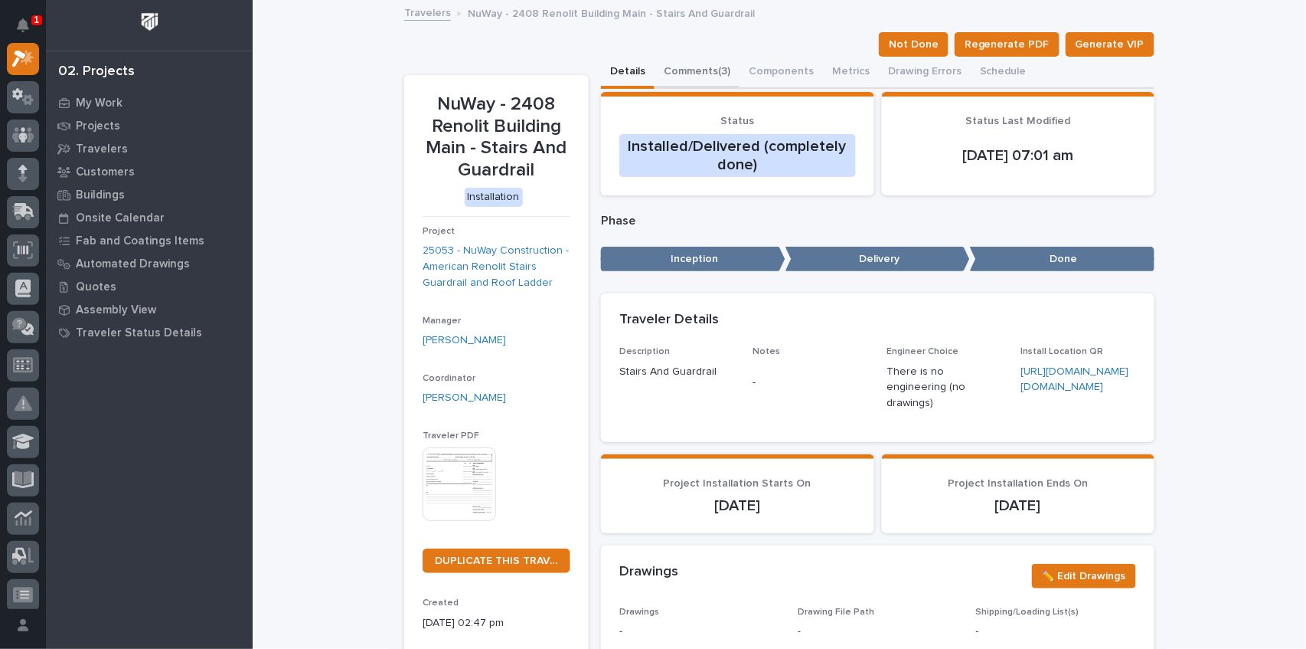
click at [691, 70] on button "Comments (3)" at bounding box center [697, 73] width 85 height 32
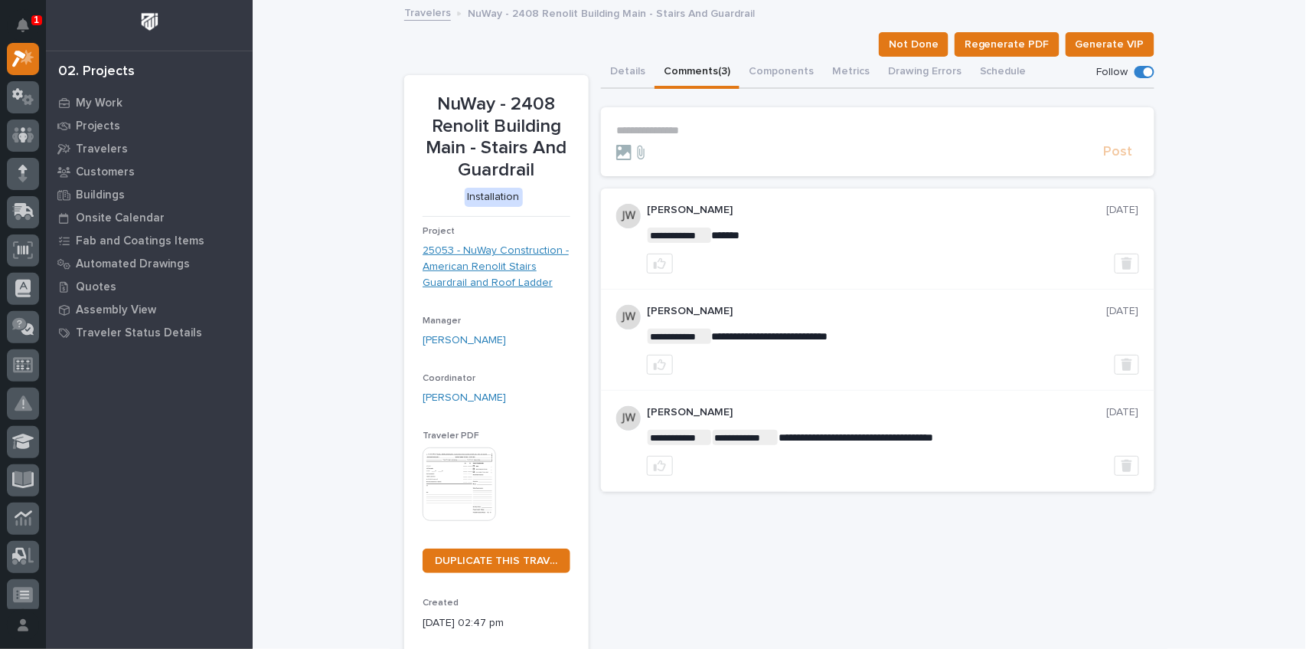
click at [472, 251] on link "25053 - NuWay Construction - American Renolit Stairs Guardrail and Roof Ladder" at bounding box center [497, 266] width 148 height 47
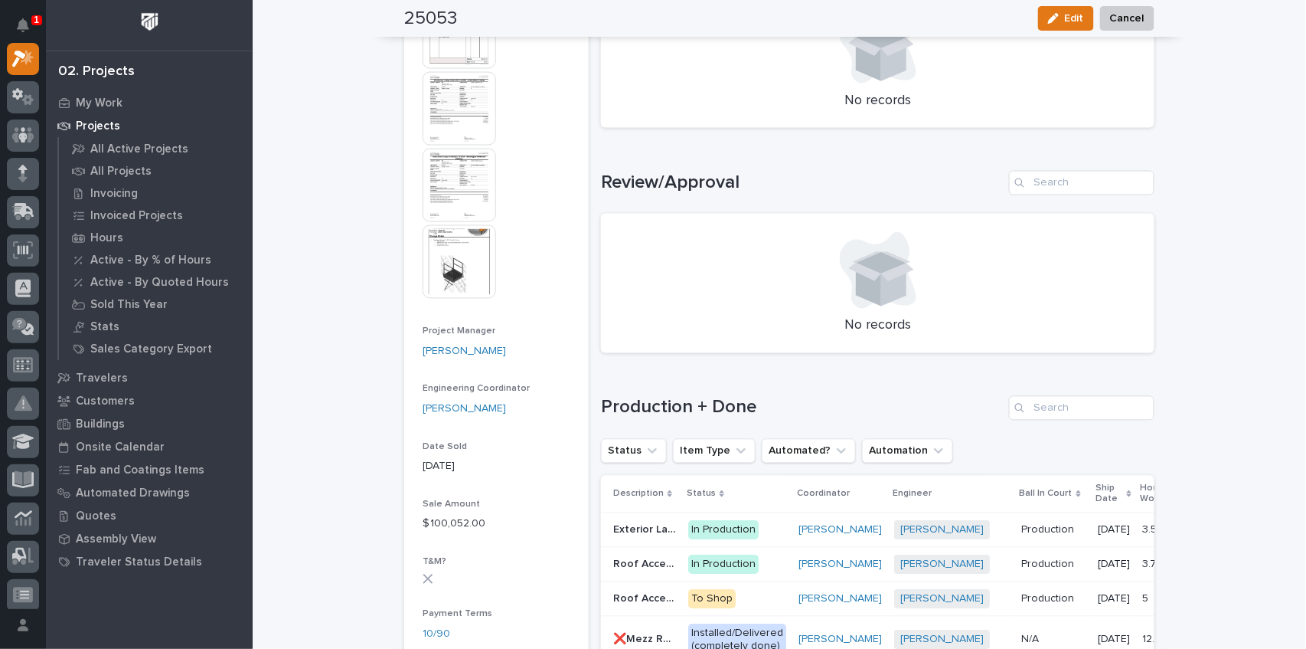
scroll to position [721, 0]
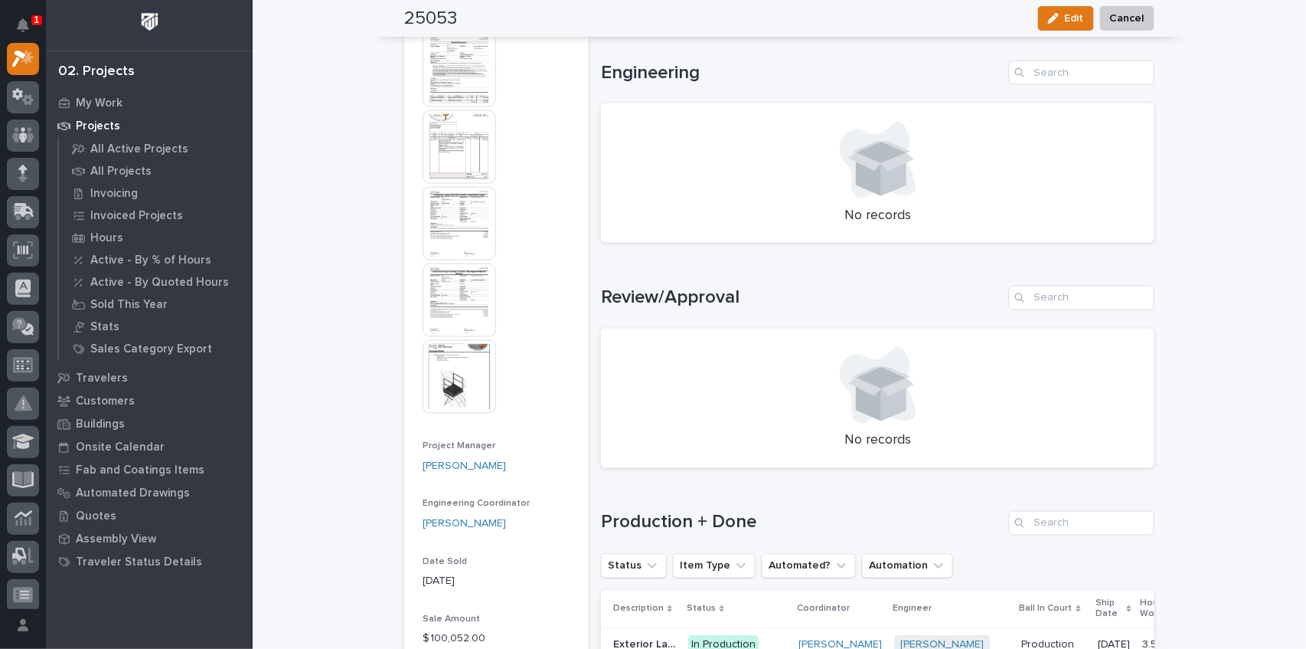
click at [437, 387] on img at bounding box center [460, 377] width 74 height 74
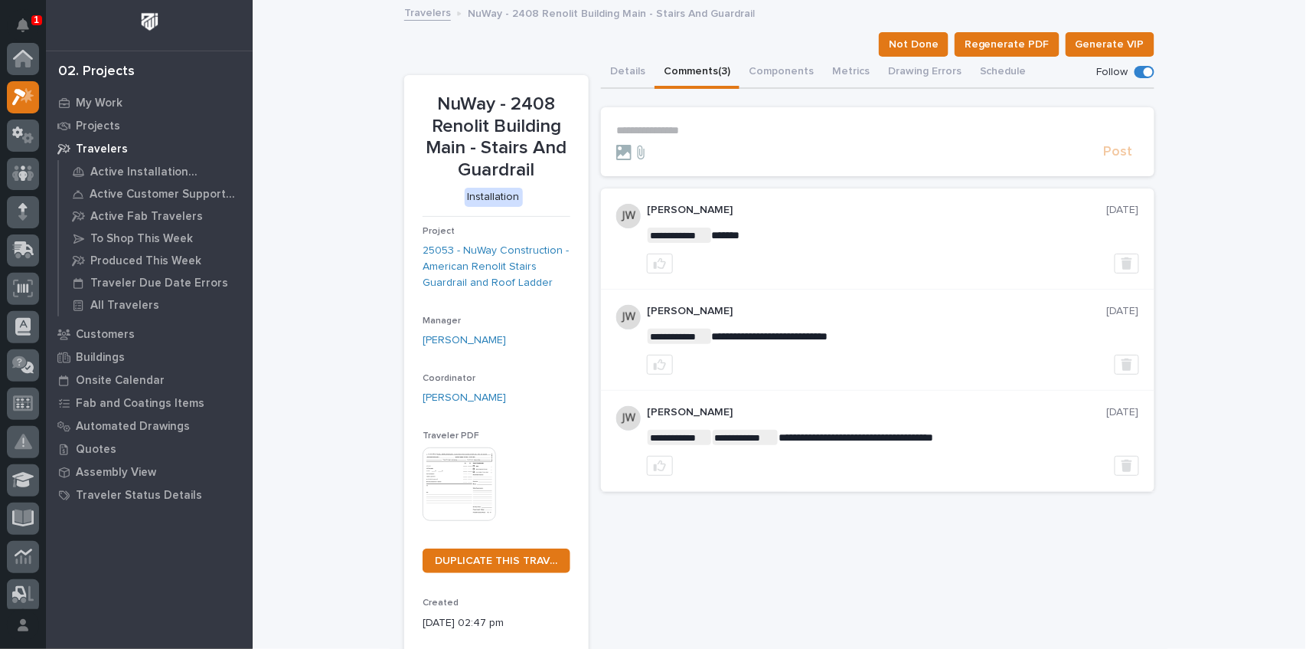
click at [38, 18] on p "1" at bounding box center [36, 20] width 5 height 11
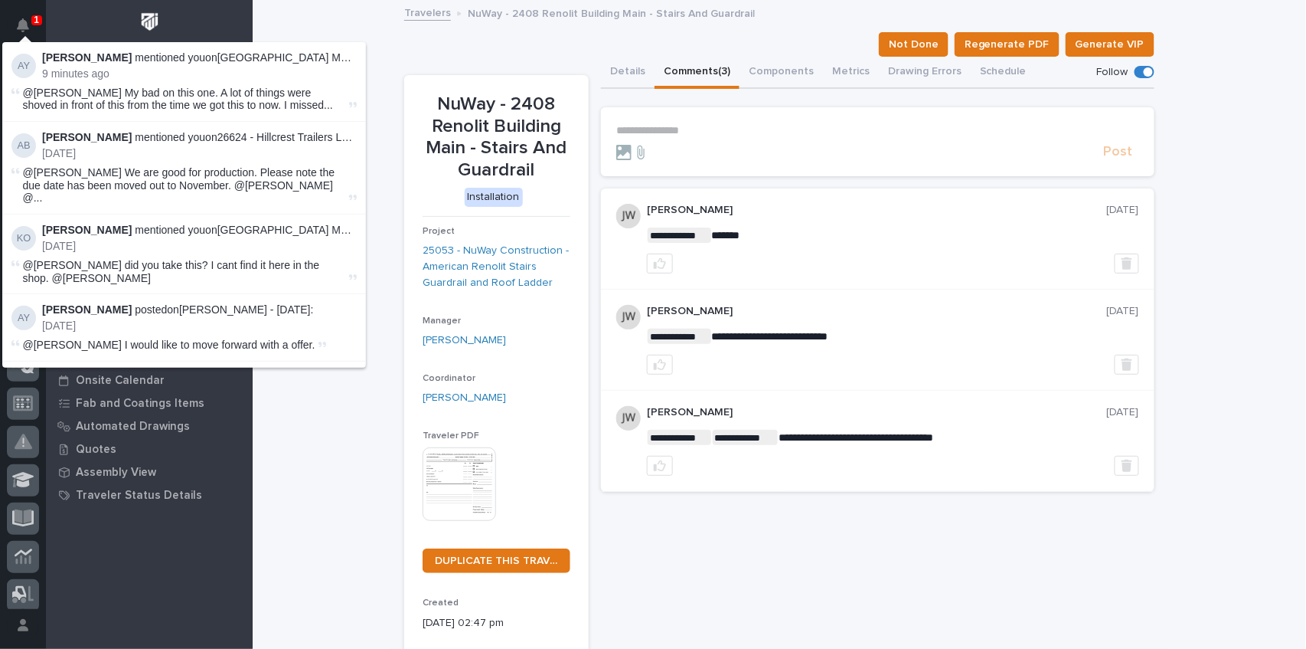
scroll to position [38, 0]
click at [247, 57] on link "2408 Renolit Building Main - Roof Access Stair" at bounding box center [333, 57] width 232 height 12
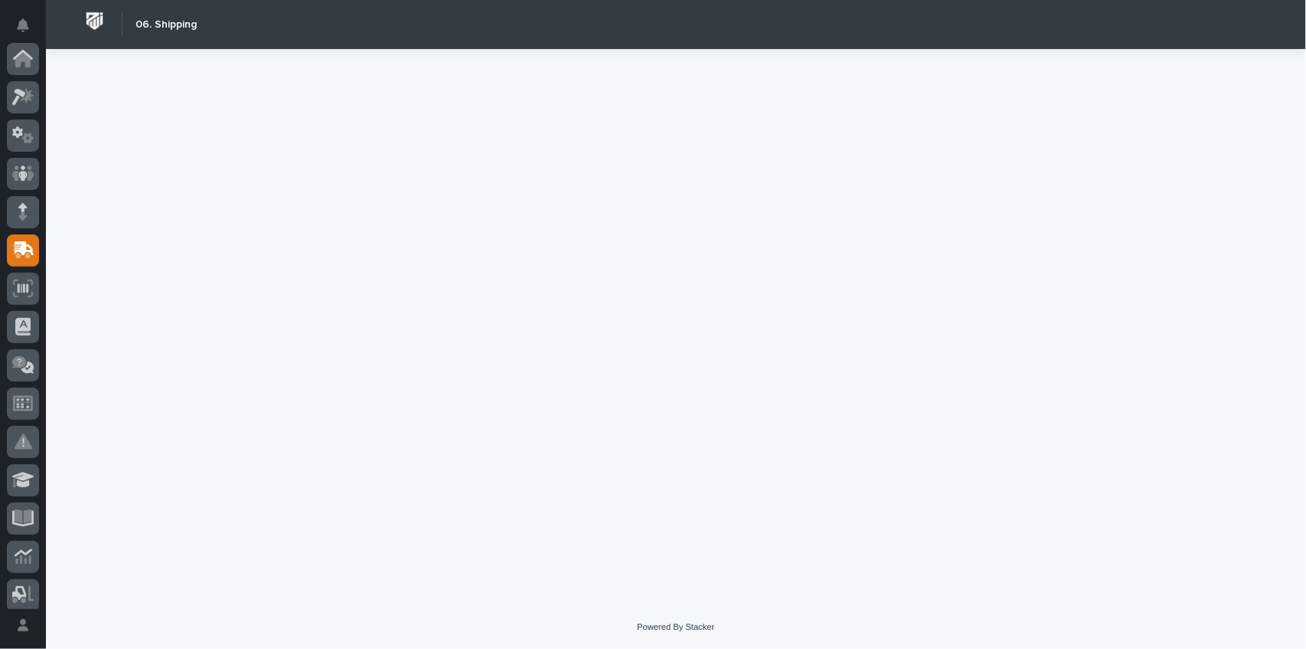
scroll to position [191, 0]
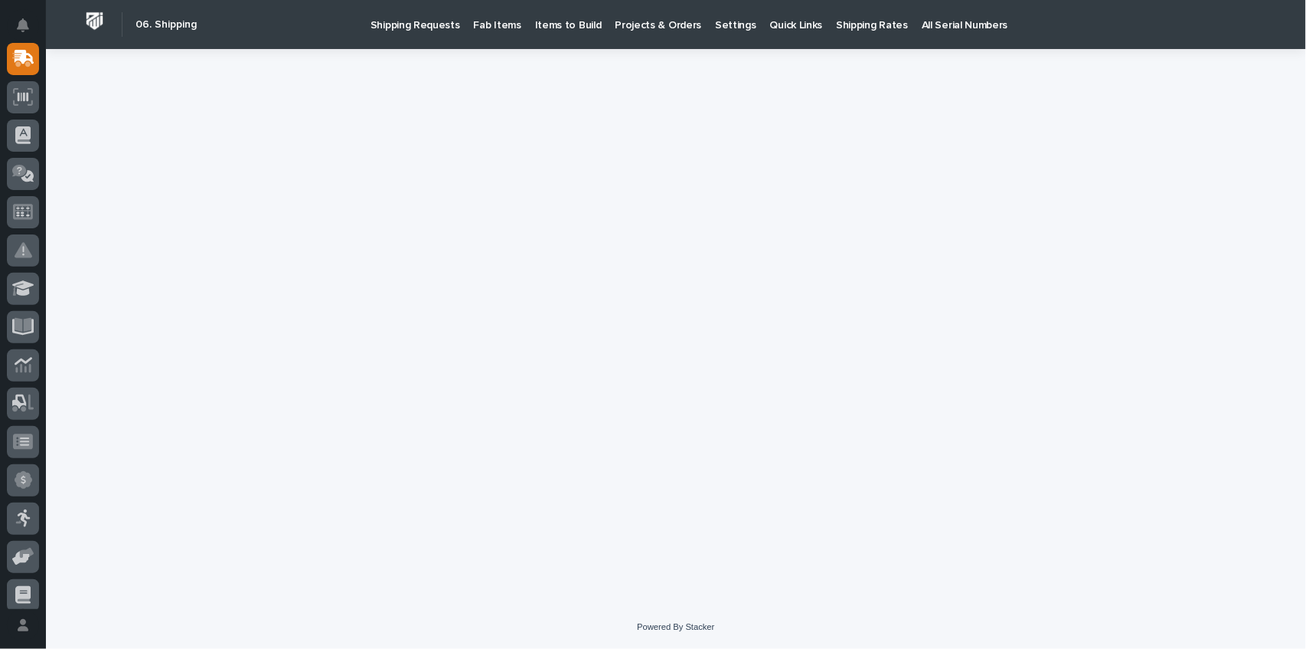
click at [968, 21] on p "All Serial Numbers" at bounding box center [965, 16] width 86 height 32
click at [508, 25] on p "Fab Items" at bounding box center [497, 16] width 47 height 32
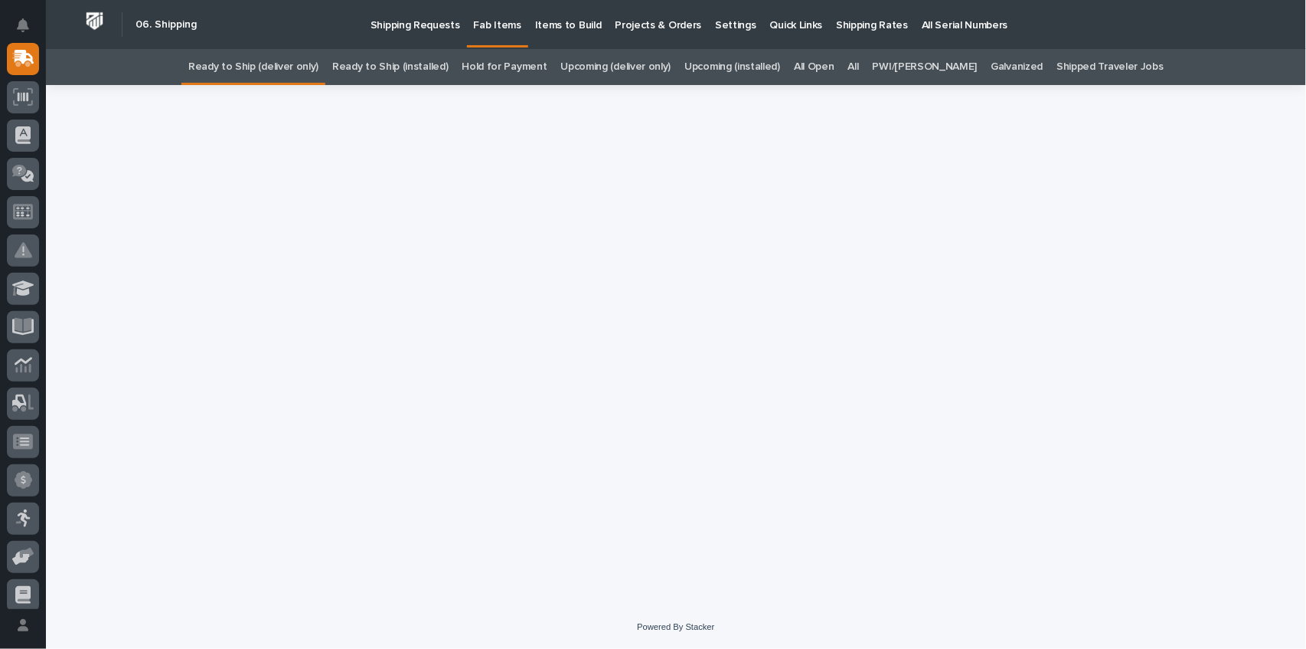
scroll to position [429, 0]
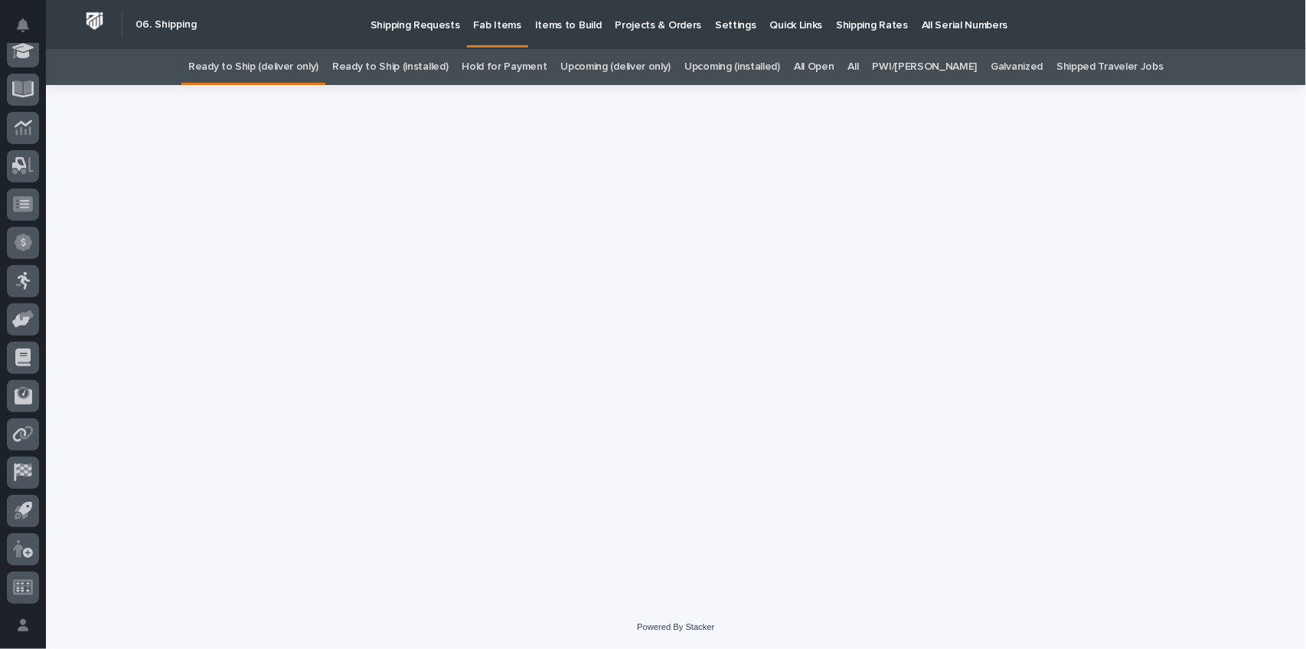
click at [401, 68] on link "Ready to Ship (installed)" at bounding box center [390, 67] width 116 height 36
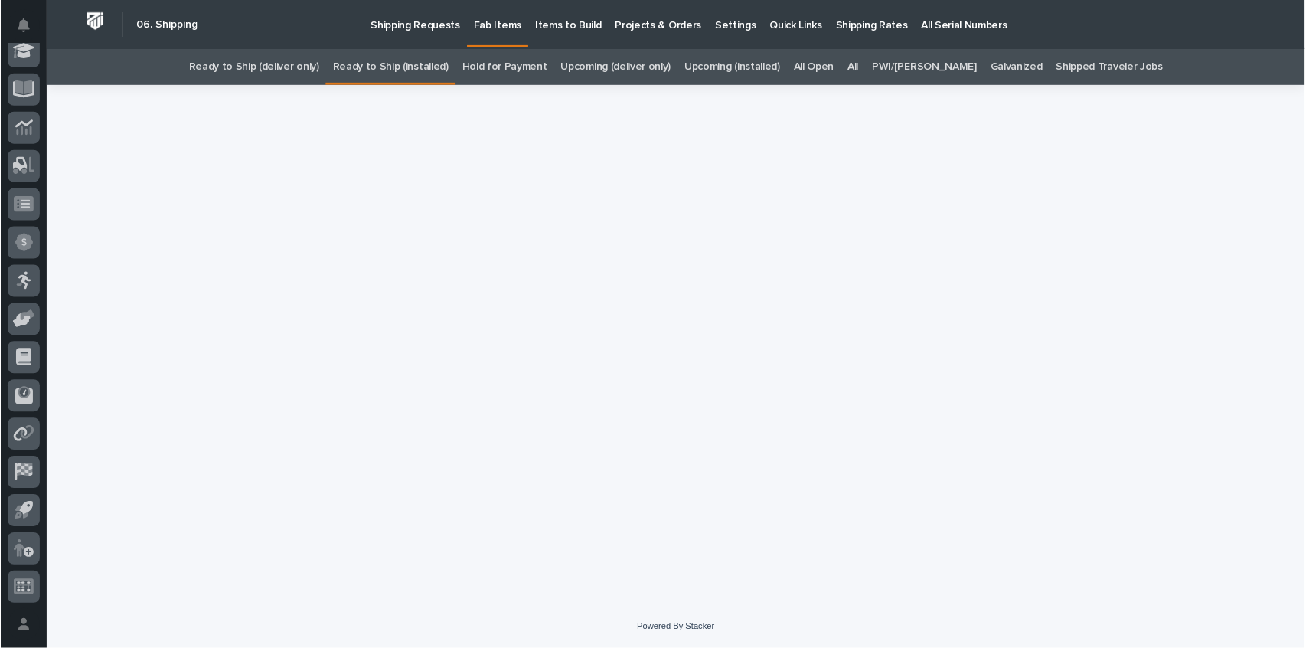
scroll to position [191, 0]
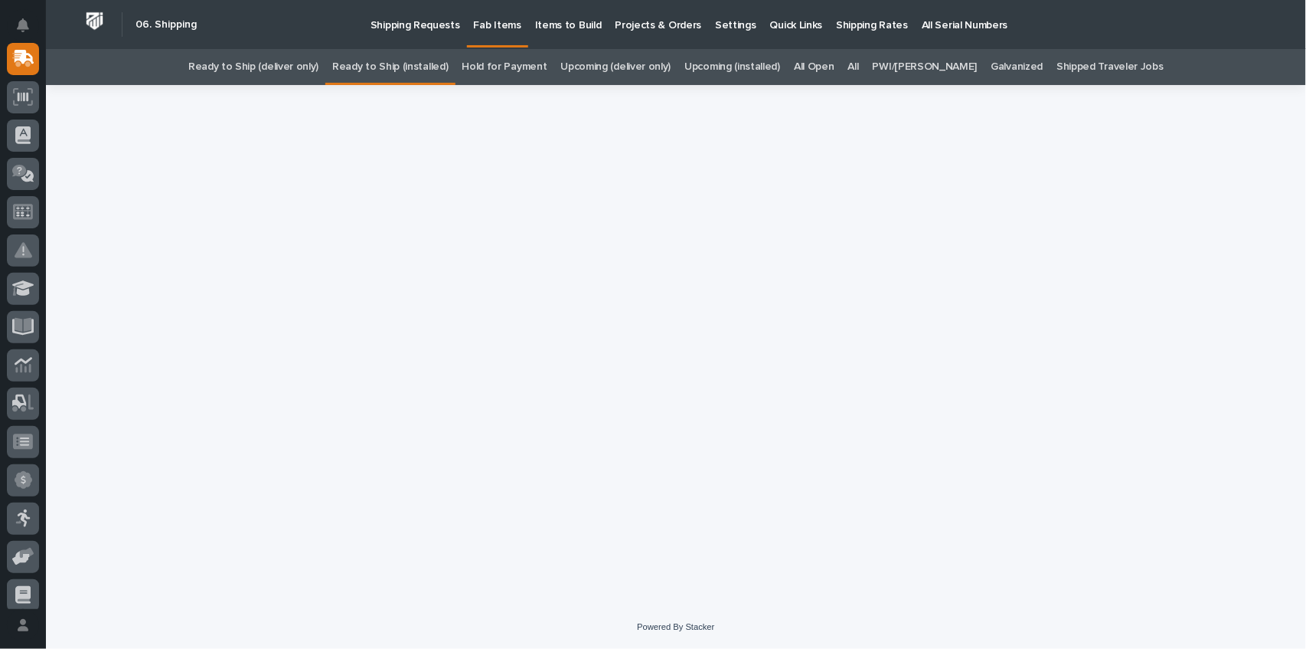
click at [548, 61] on link "Hold for Payment" at bounding box center [505, 67] width 85 height 36
